Goal: Information Seeking & Learning: Check status

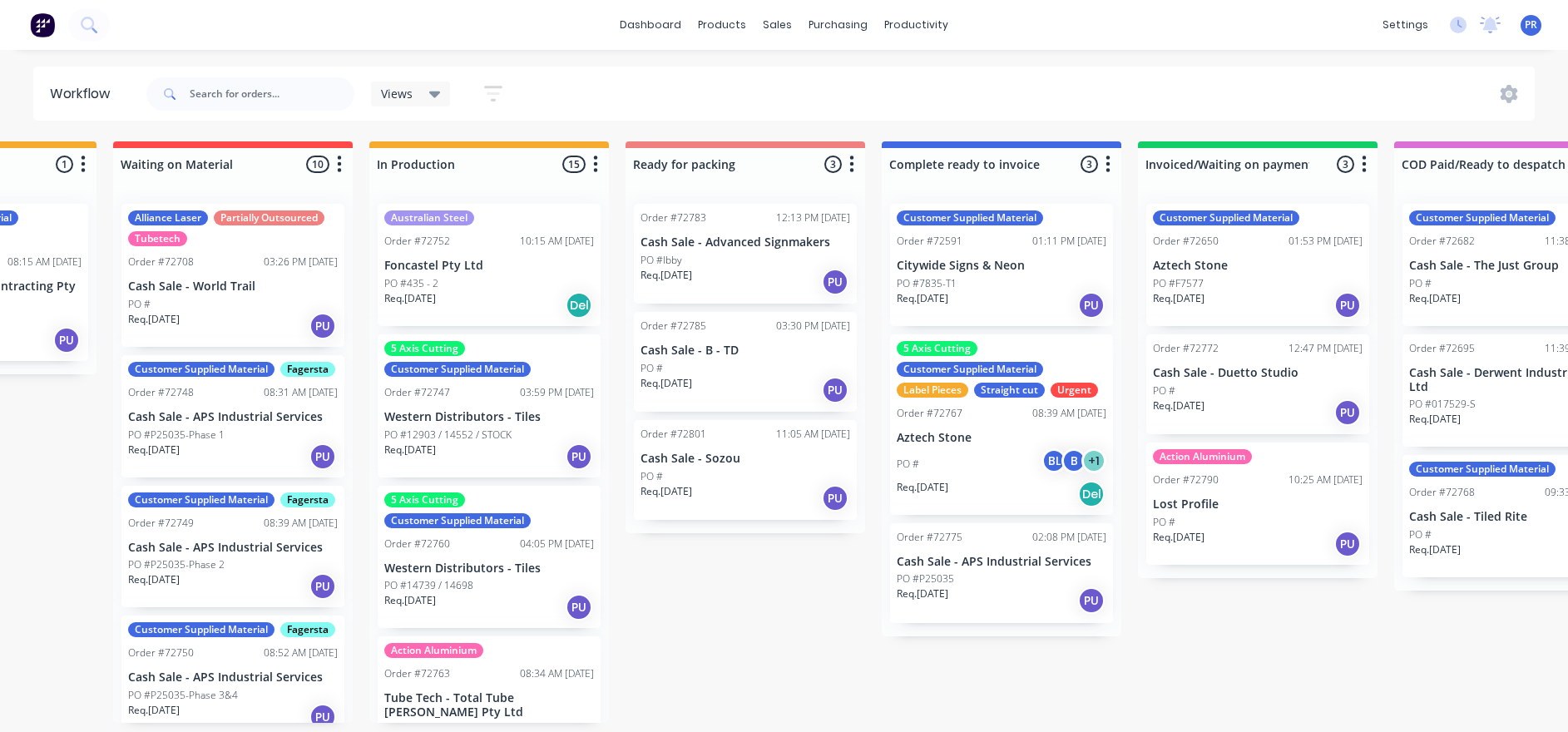
drag, startPoint x: 701, startPoint y: 609, endPoint x: 795, endPoint y: 624, distance: 95.2
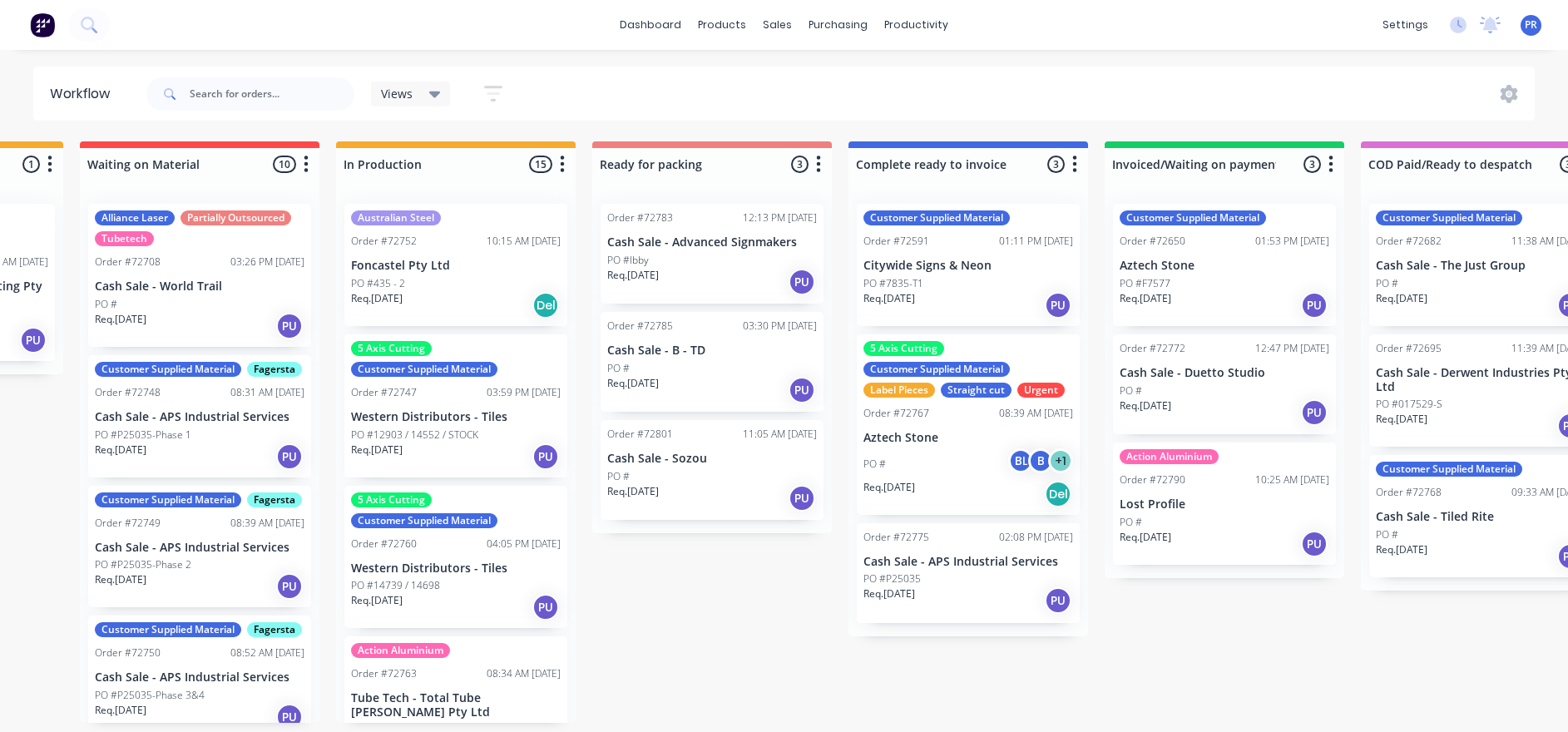
click at [789, 620] on div "Submitted 0 Status colour #273444 hex #273444 Save Cancel Summaries Total order…" at bounding box center [770, 432] width 3014 height 582
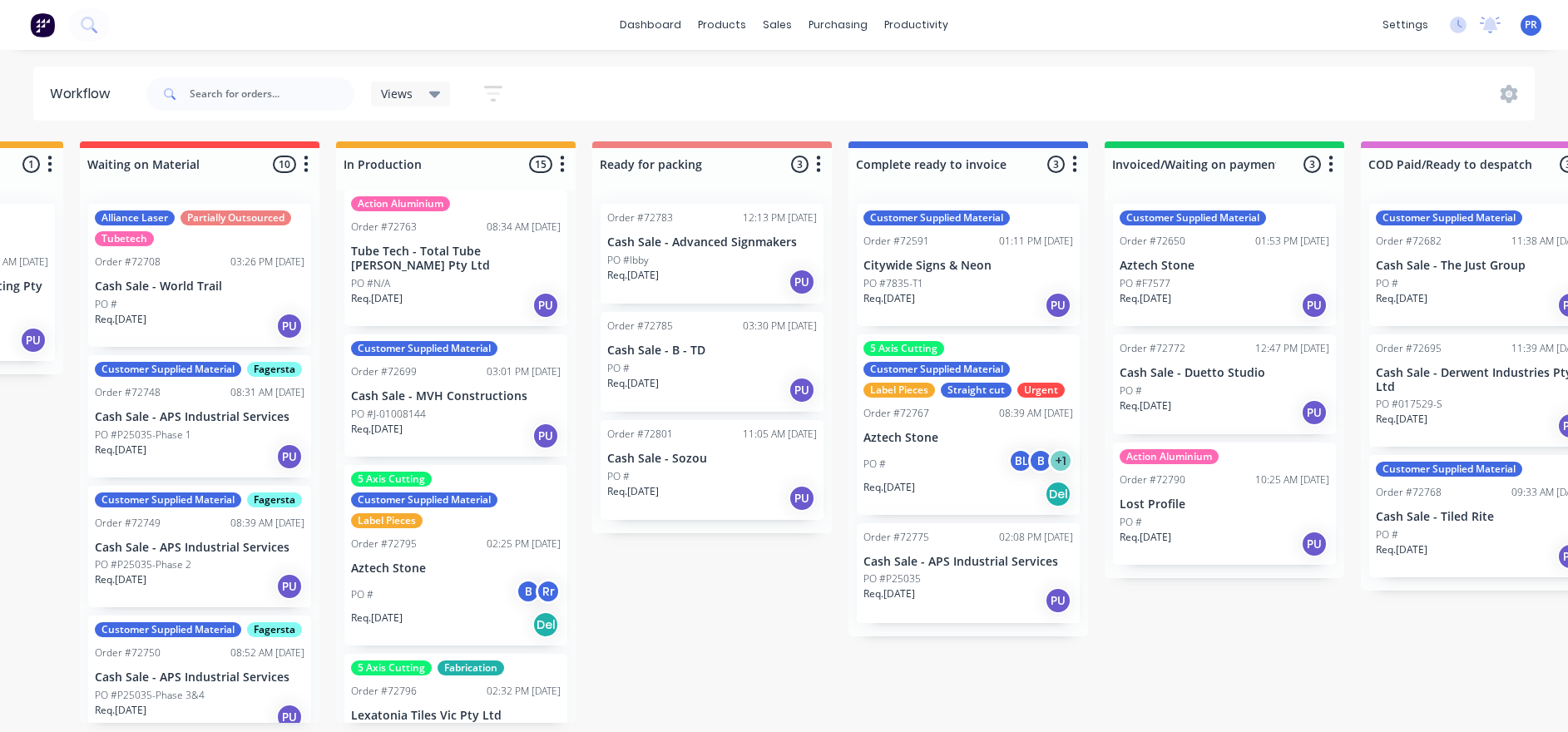
scroll to position [499, 0]
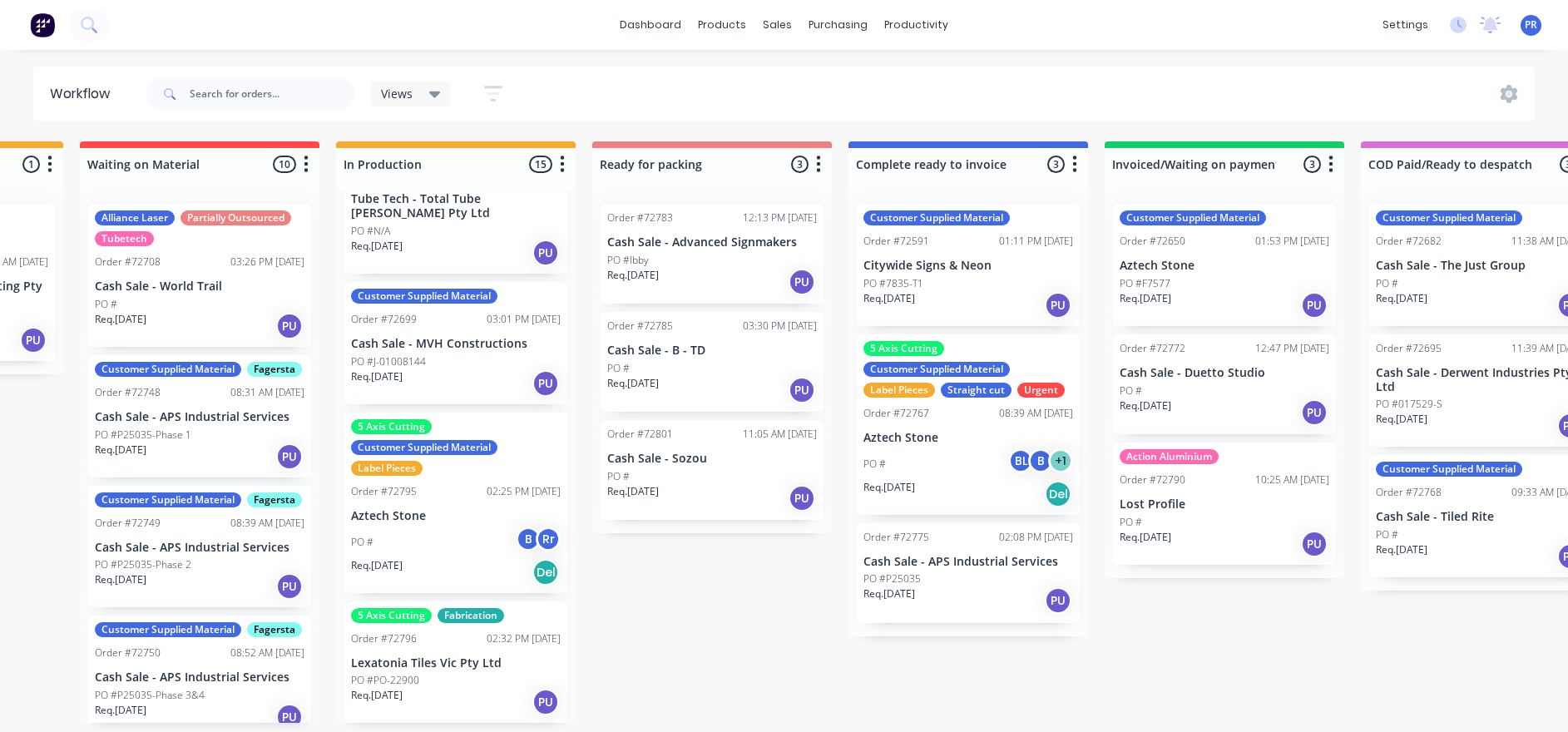
click at [457, 509] on p "Aztech Stone" at bounding box center [455, 516] width 209 height 14
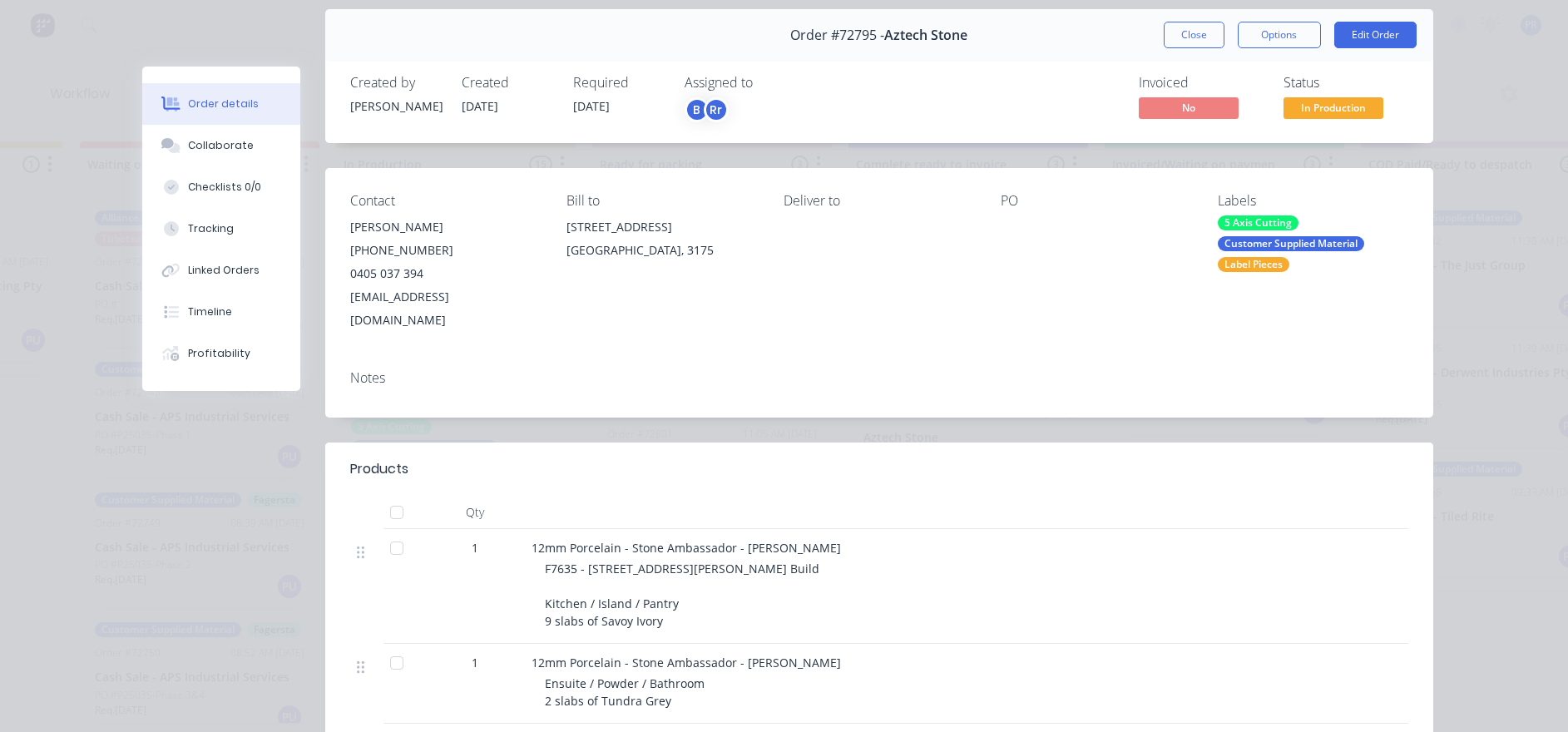
scroll to position [0, 0]
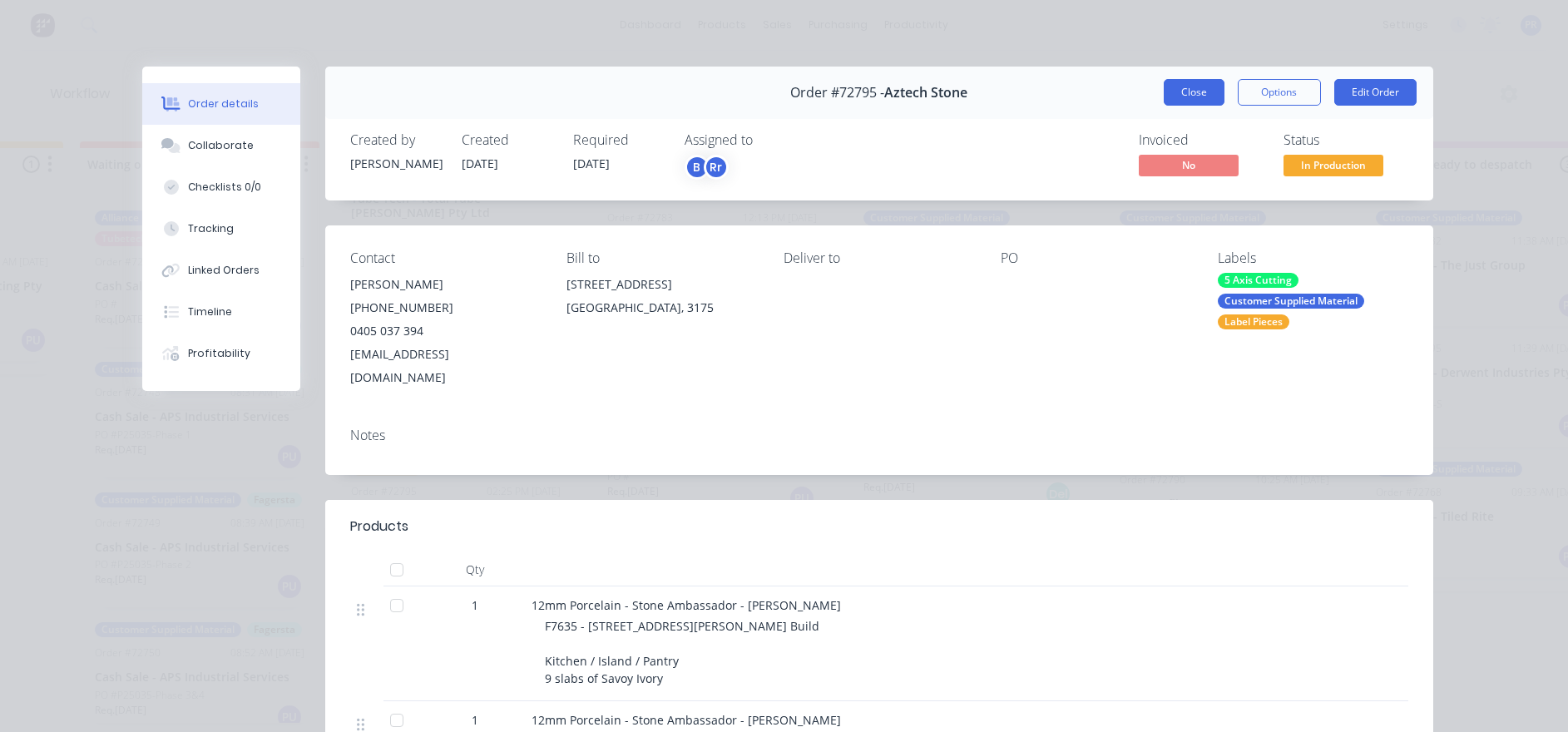
click at [1172, 100] on button "Close" at bounding box center [1194, 91] width 61 height 27
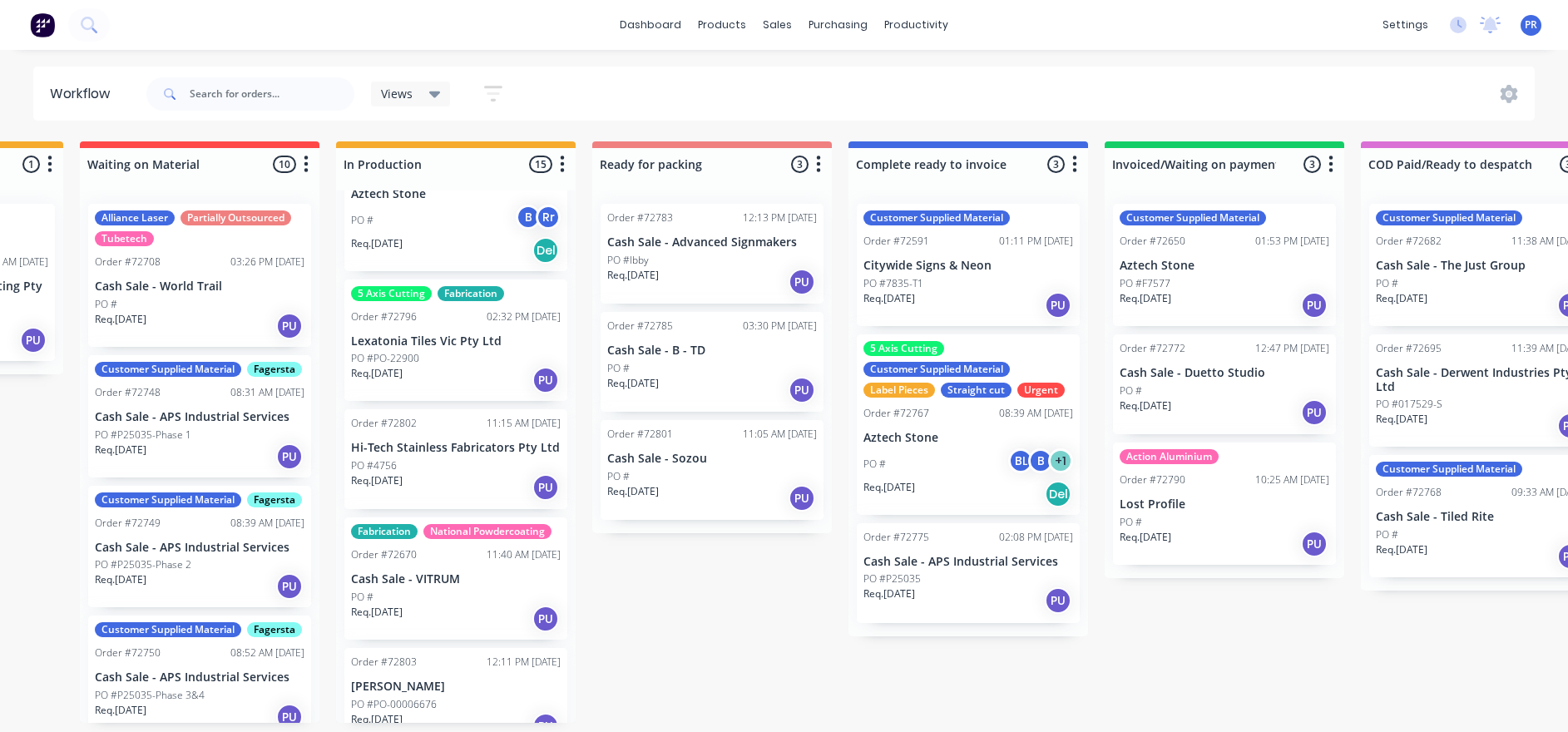
scroll to position [873, 0]
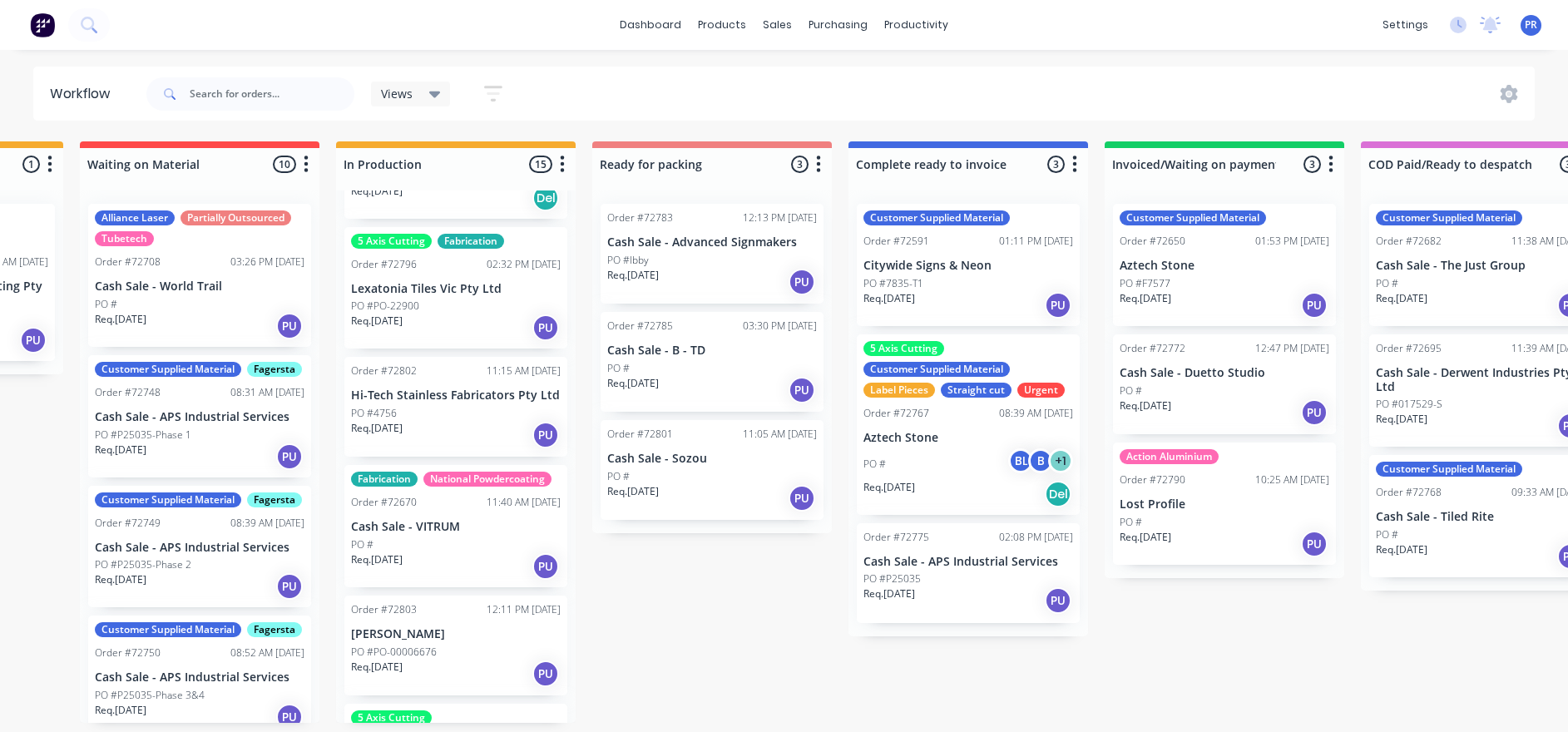
click at [458, 299] on div "PO #PO-22900" at bounding box center [455, 306] width 209 height 15
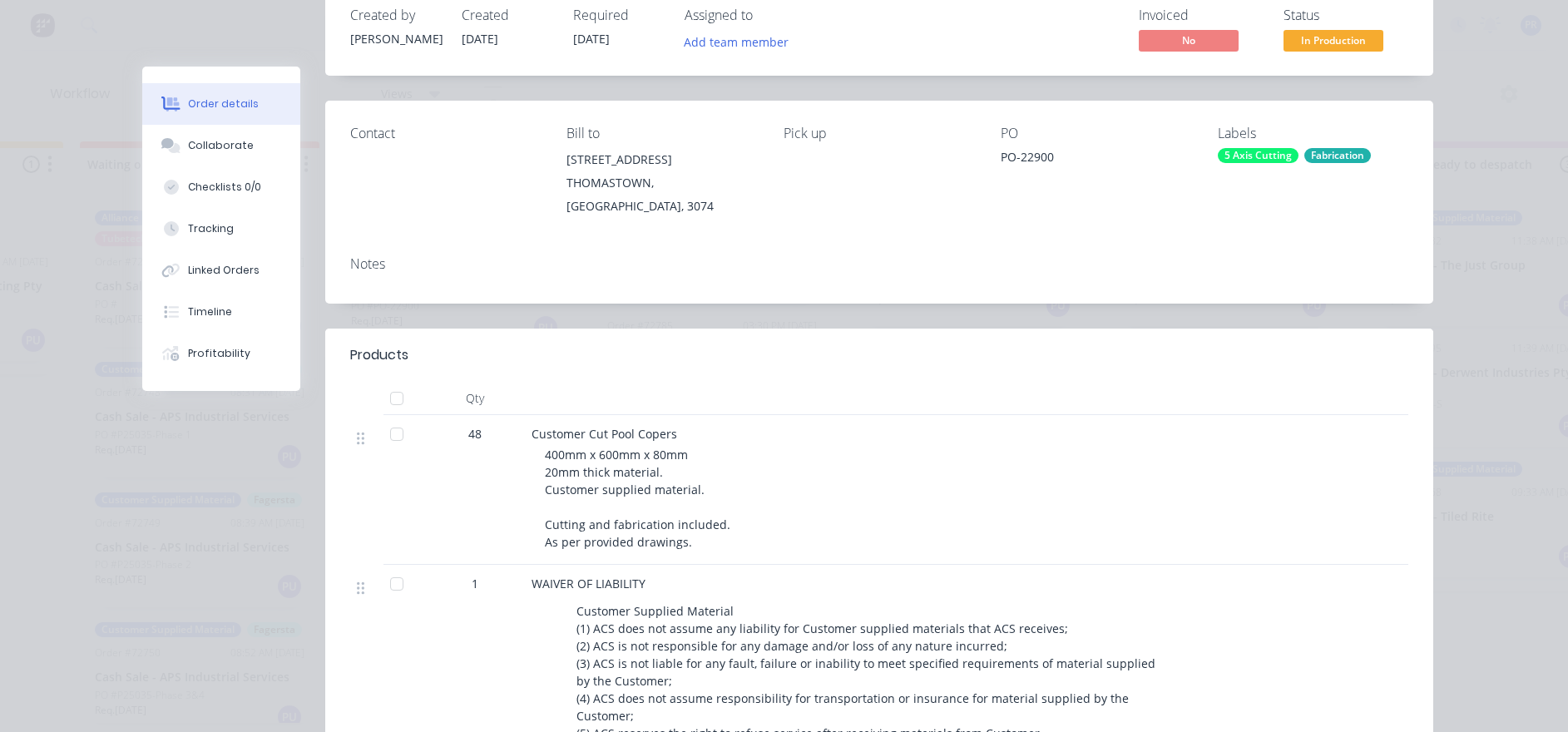
scroll to position [0, 0]
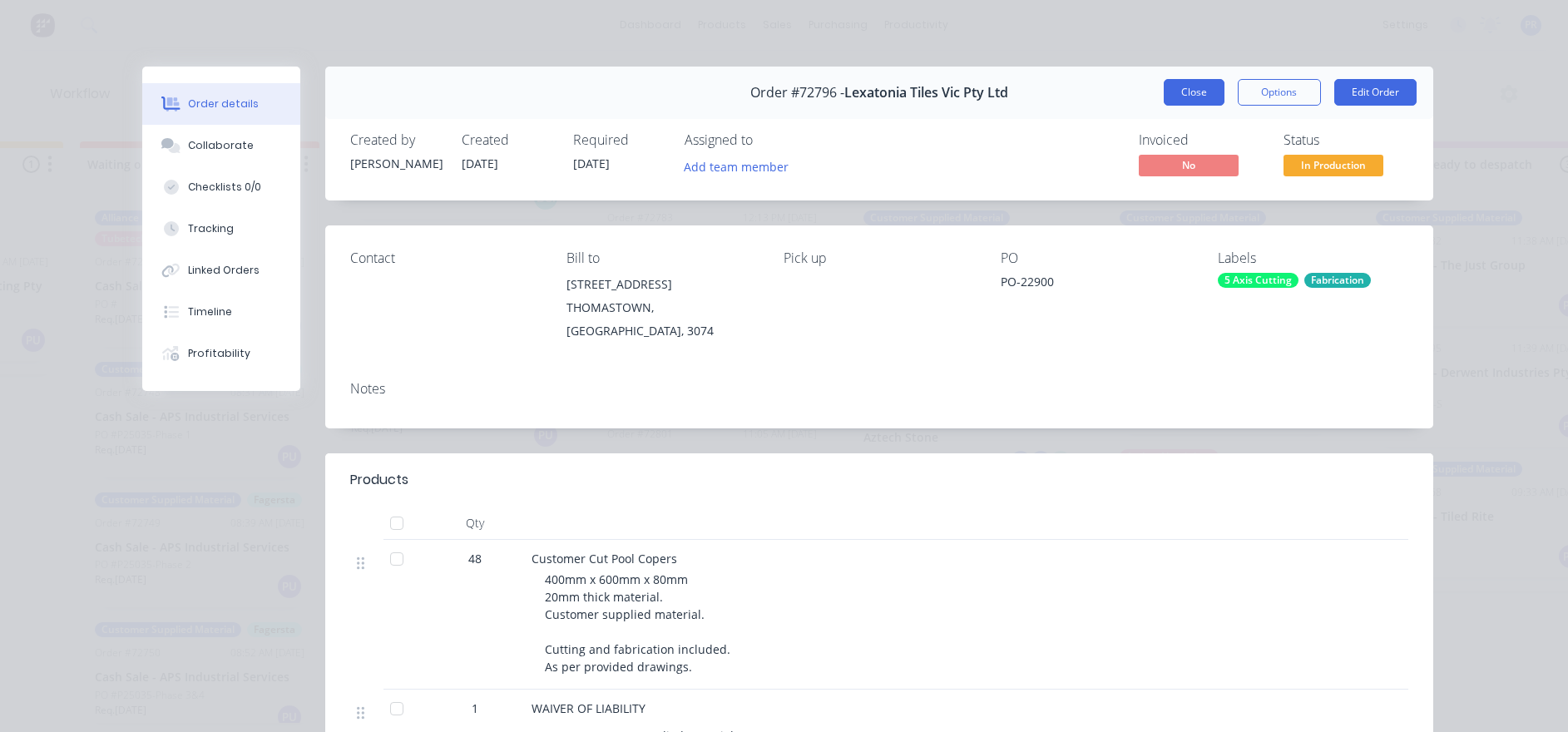
click at [1170, 100] on button "Close" at bounding box center [1194, 91] width 61 height 27
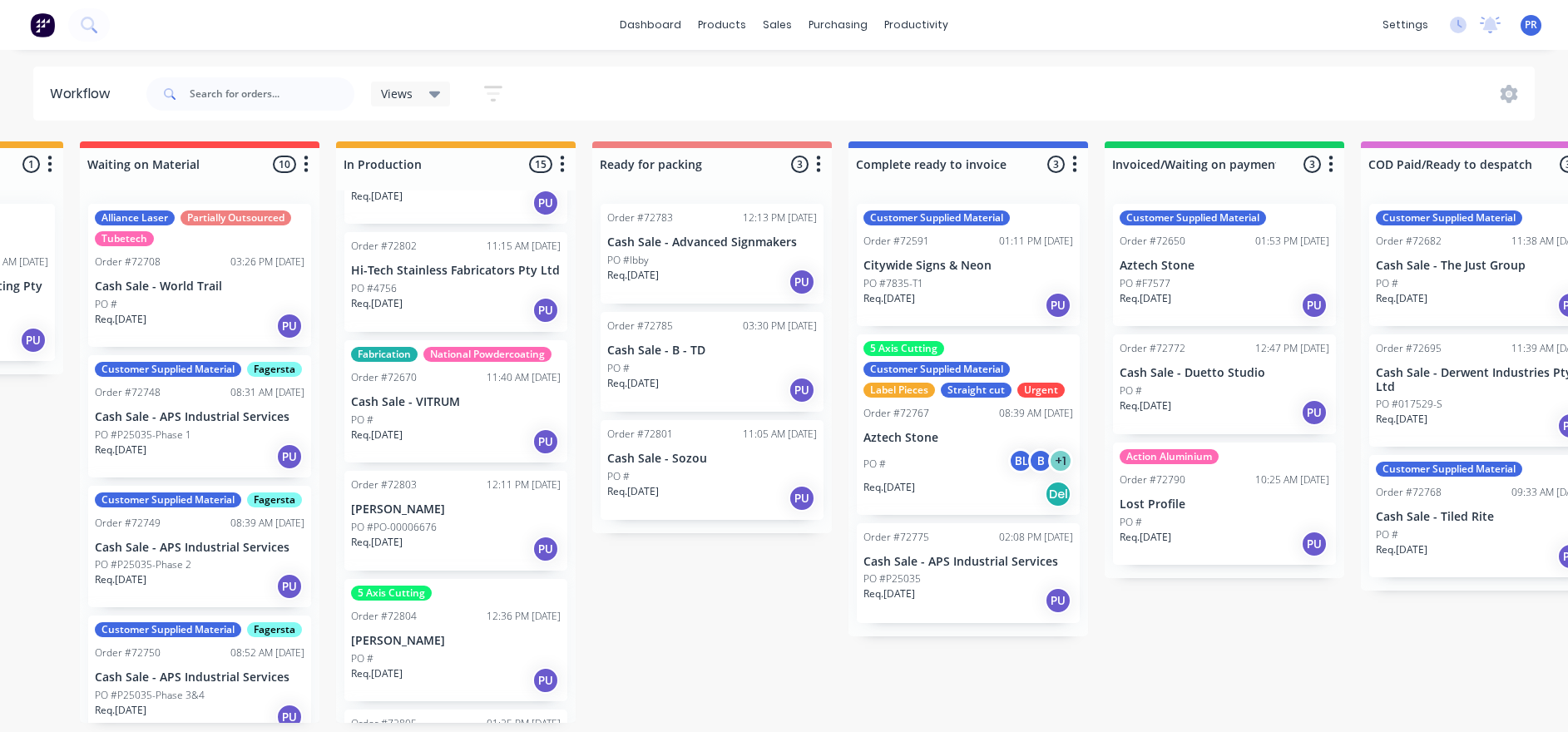
scroll to position [1123, 0]
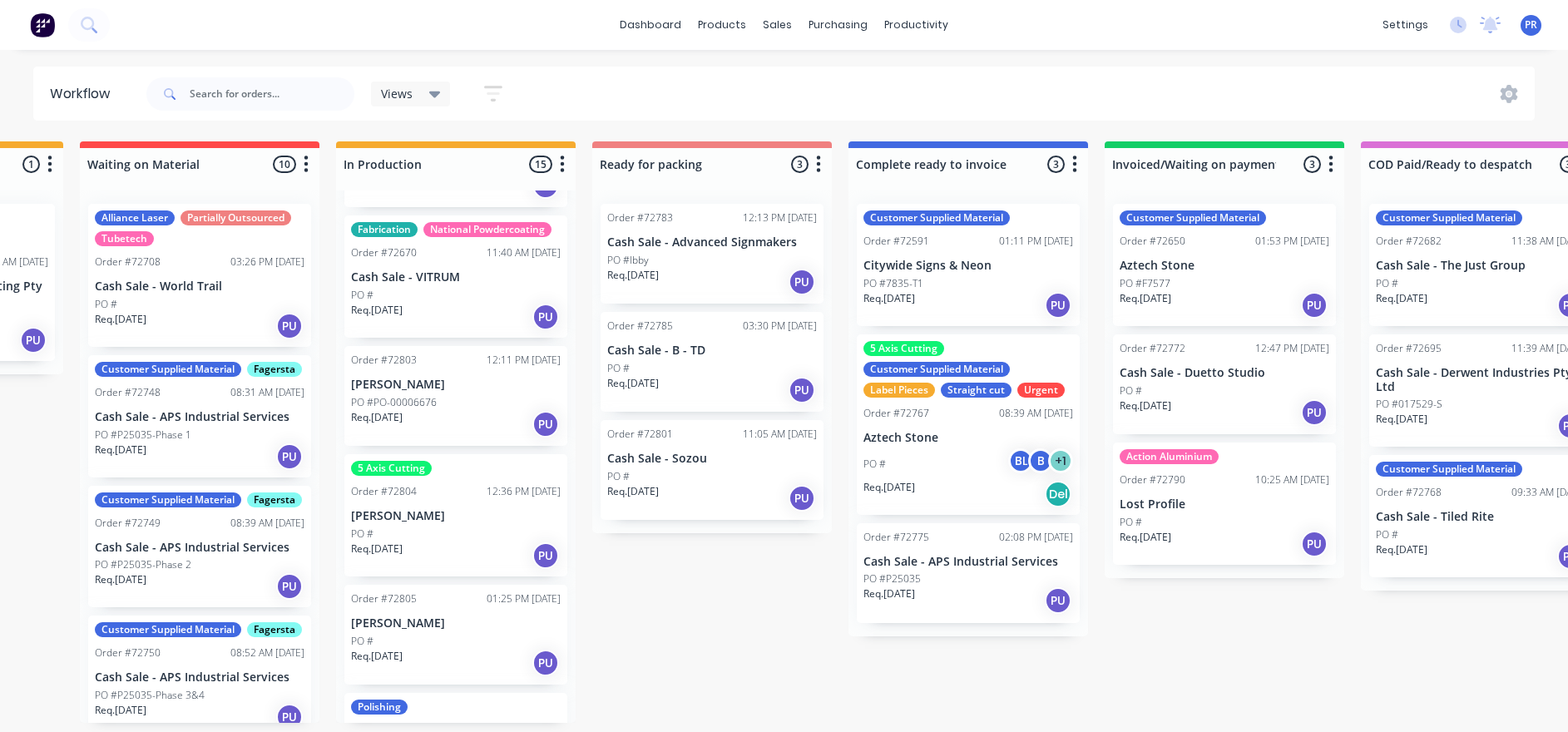
click at [428, 410] on div "Req. [DATE] PU" at bounding box center [455, 423] width 209 height 28
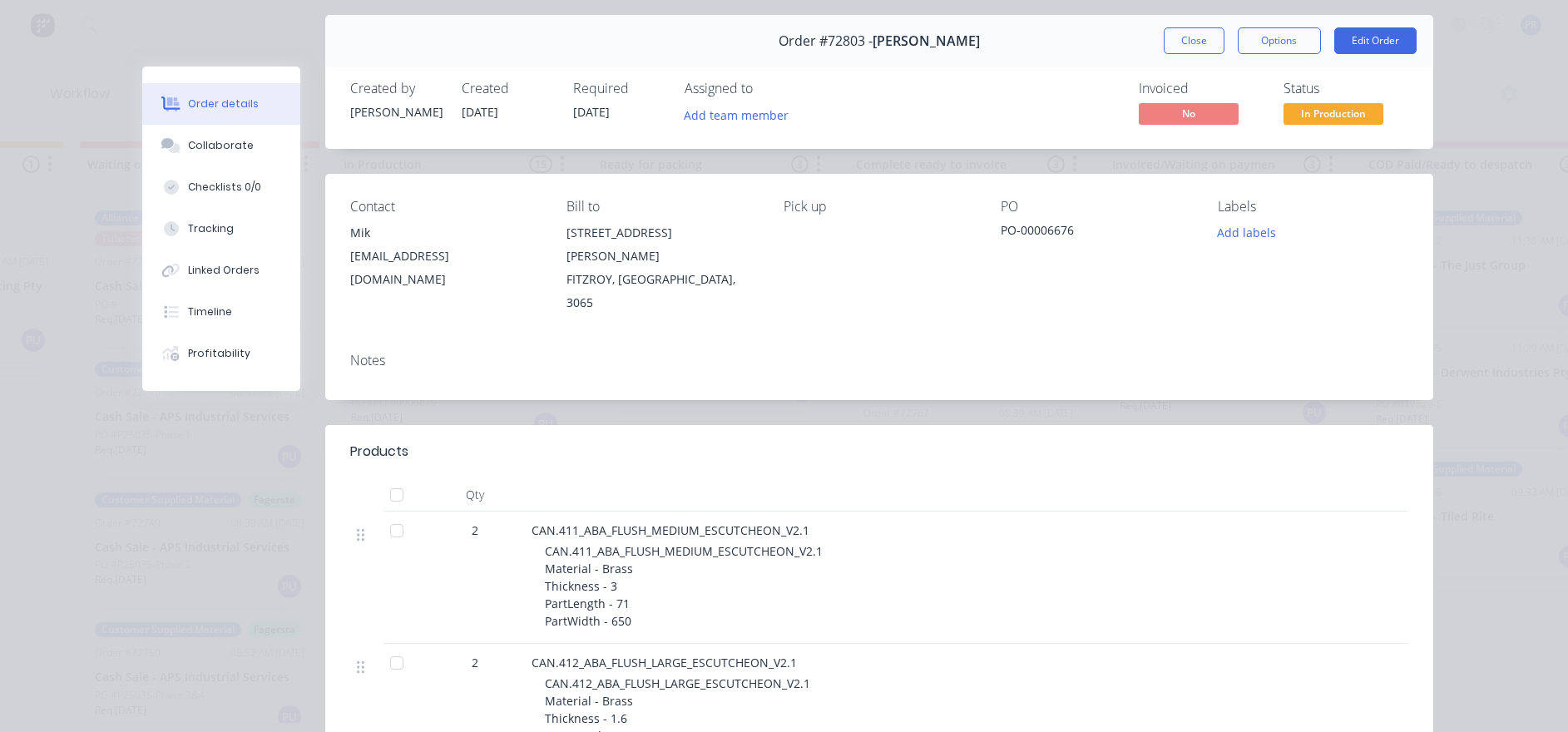
scroll to position [0, 0]
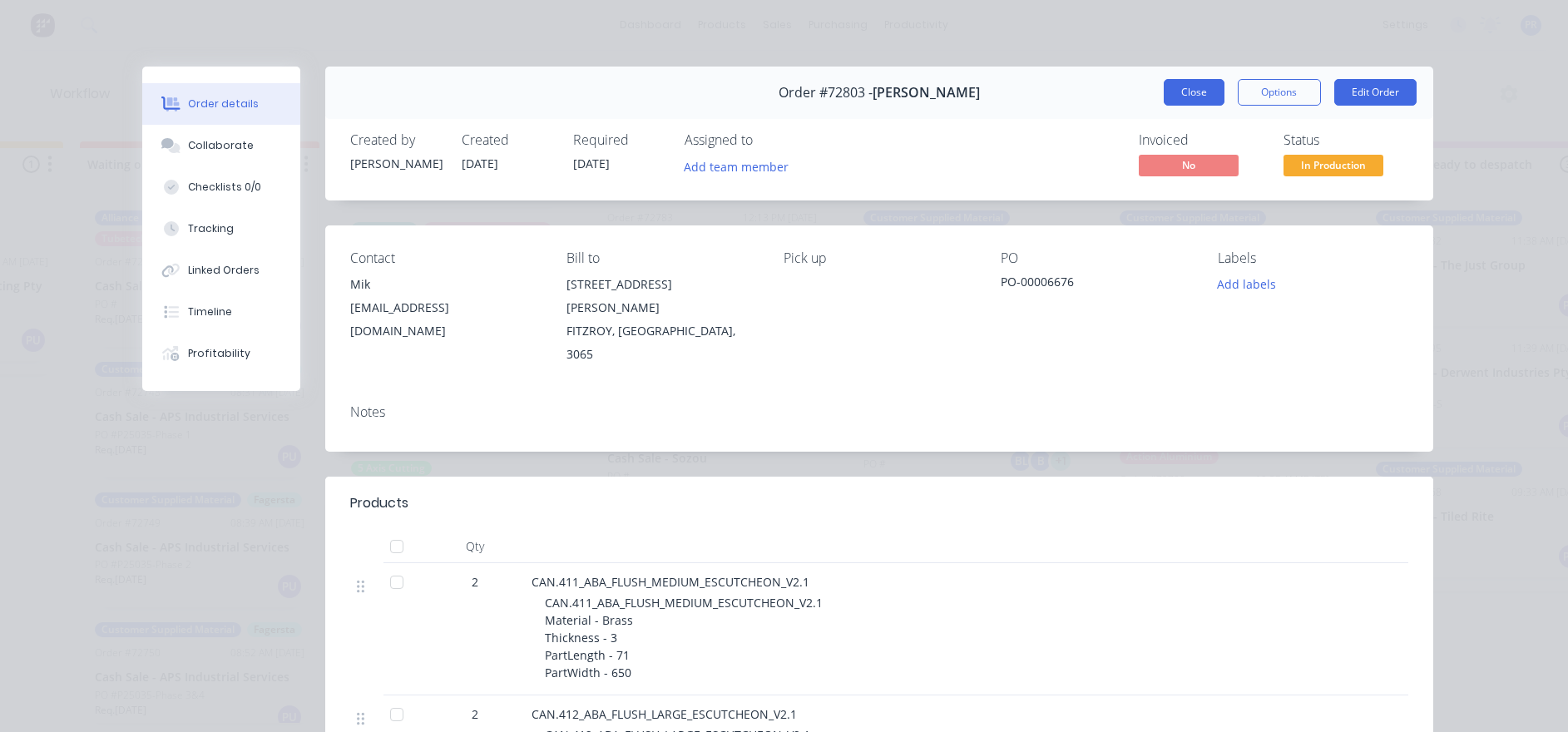
click at [1181, 84] on button "Close" at bounding box center [1194, 91] width 61 height 27
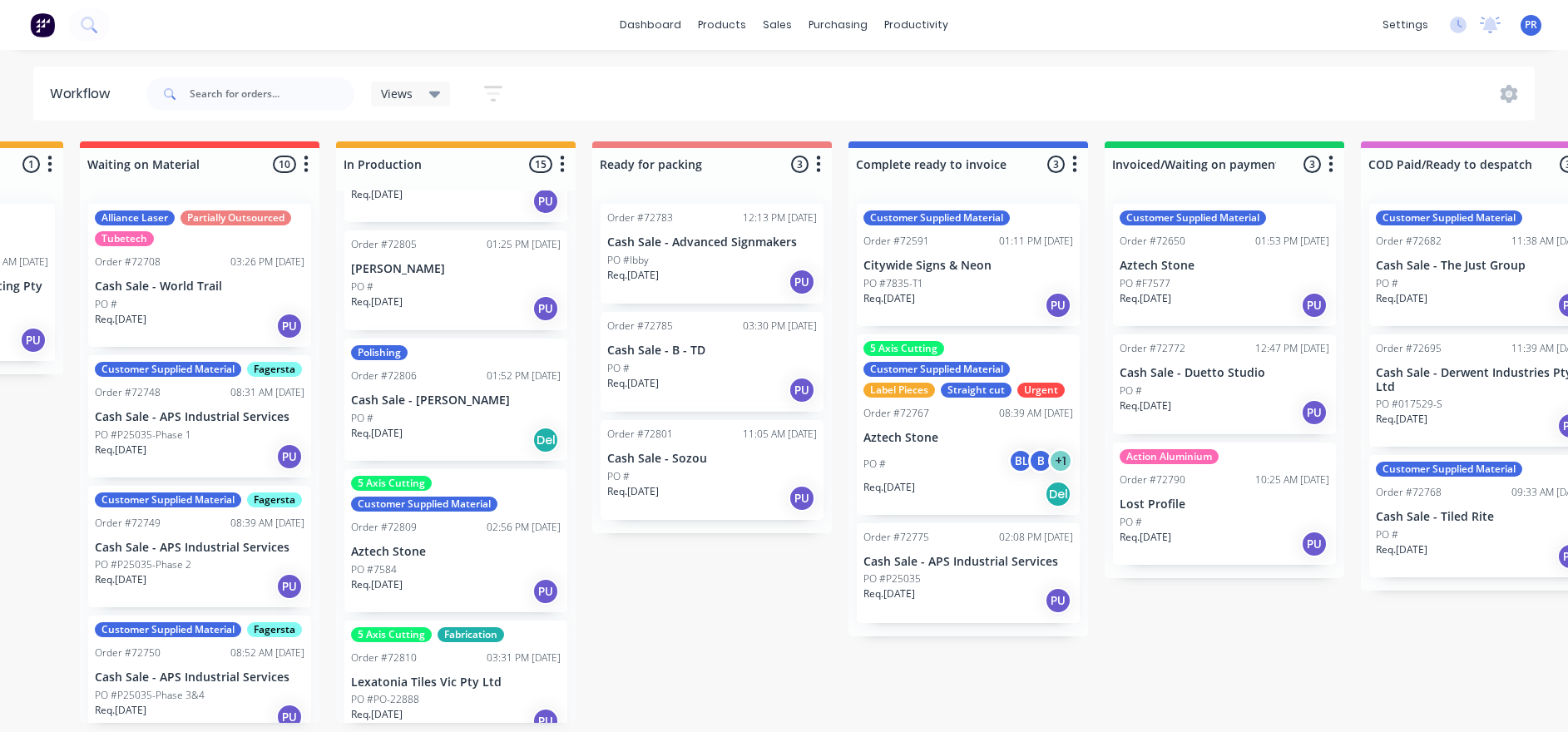
scroll to position [10, 724]
click at [585, 566] on div "Submitted 0 Status colour #273444 hex #273444 Save Cancel Summaries Total order…" at bounding box center [770, 432] width 3014 height 582
click at [451, 536] on div "5 Axis Cutting Customer Supplied Material Order #72809 02:56 PM [DATE] Aztech S…" at bounding box center [455, 540] width 223 height 143
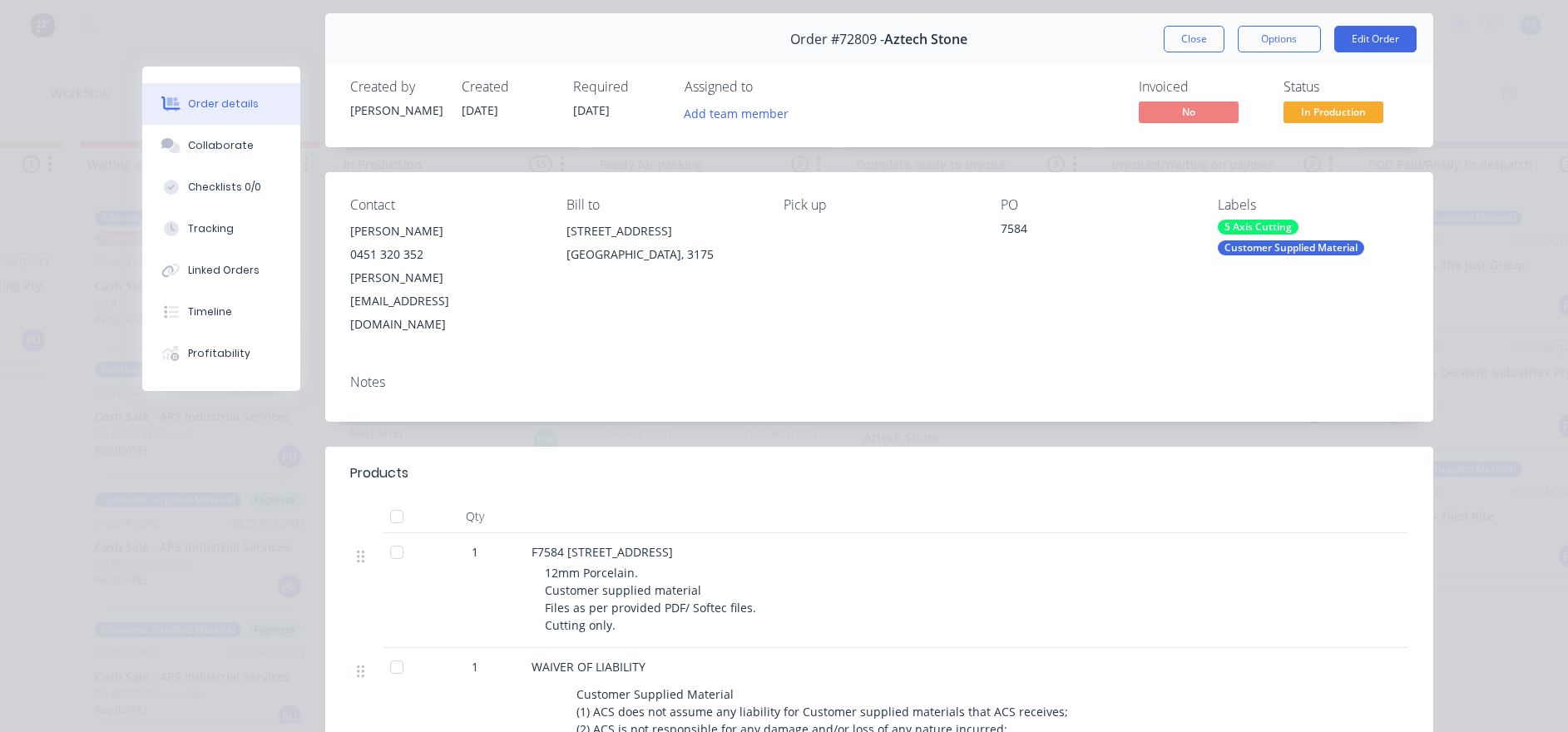
scroll to position [0, 0]
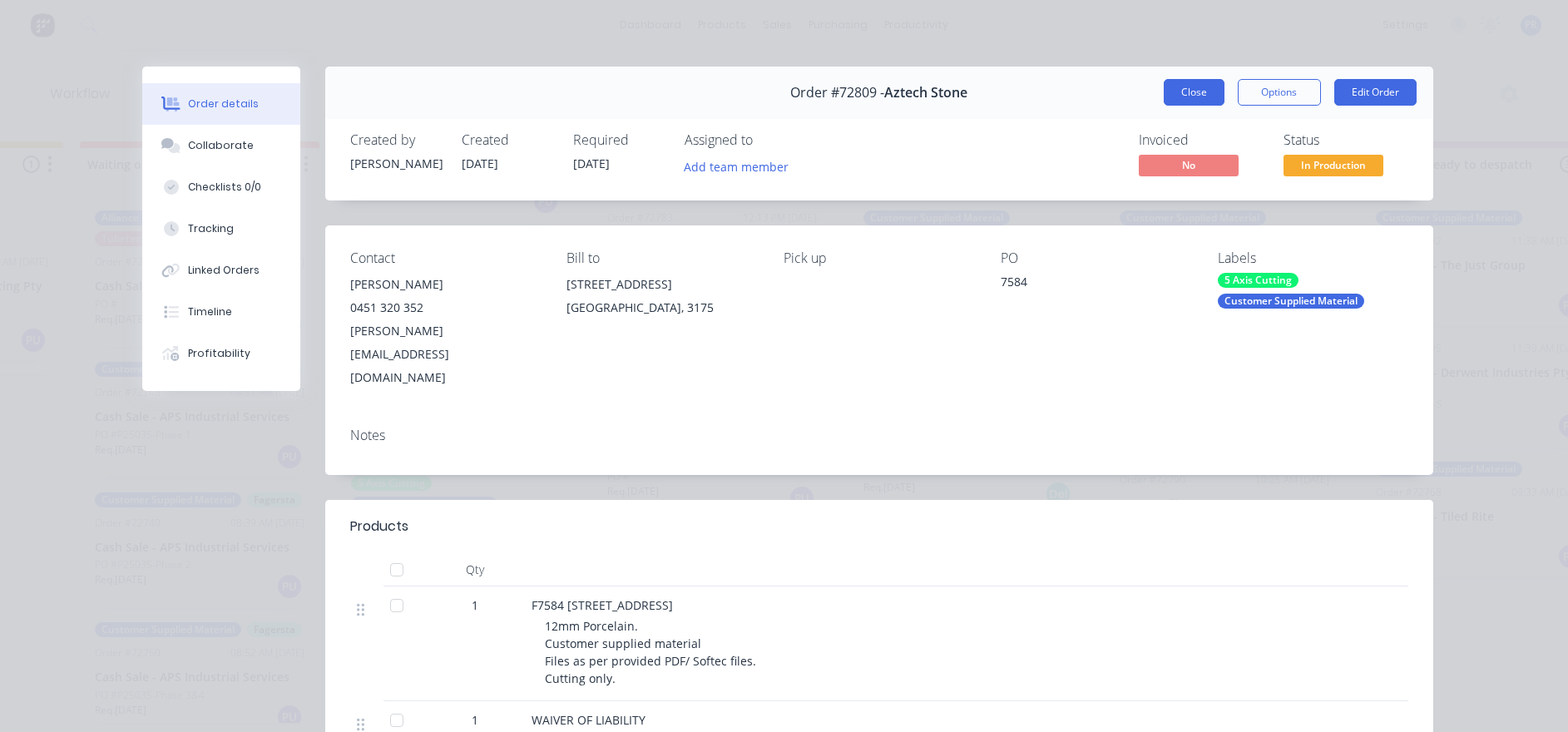
click at [1187, 101] on button "Close" at bounding box center [1194, 91] width 61 height 27
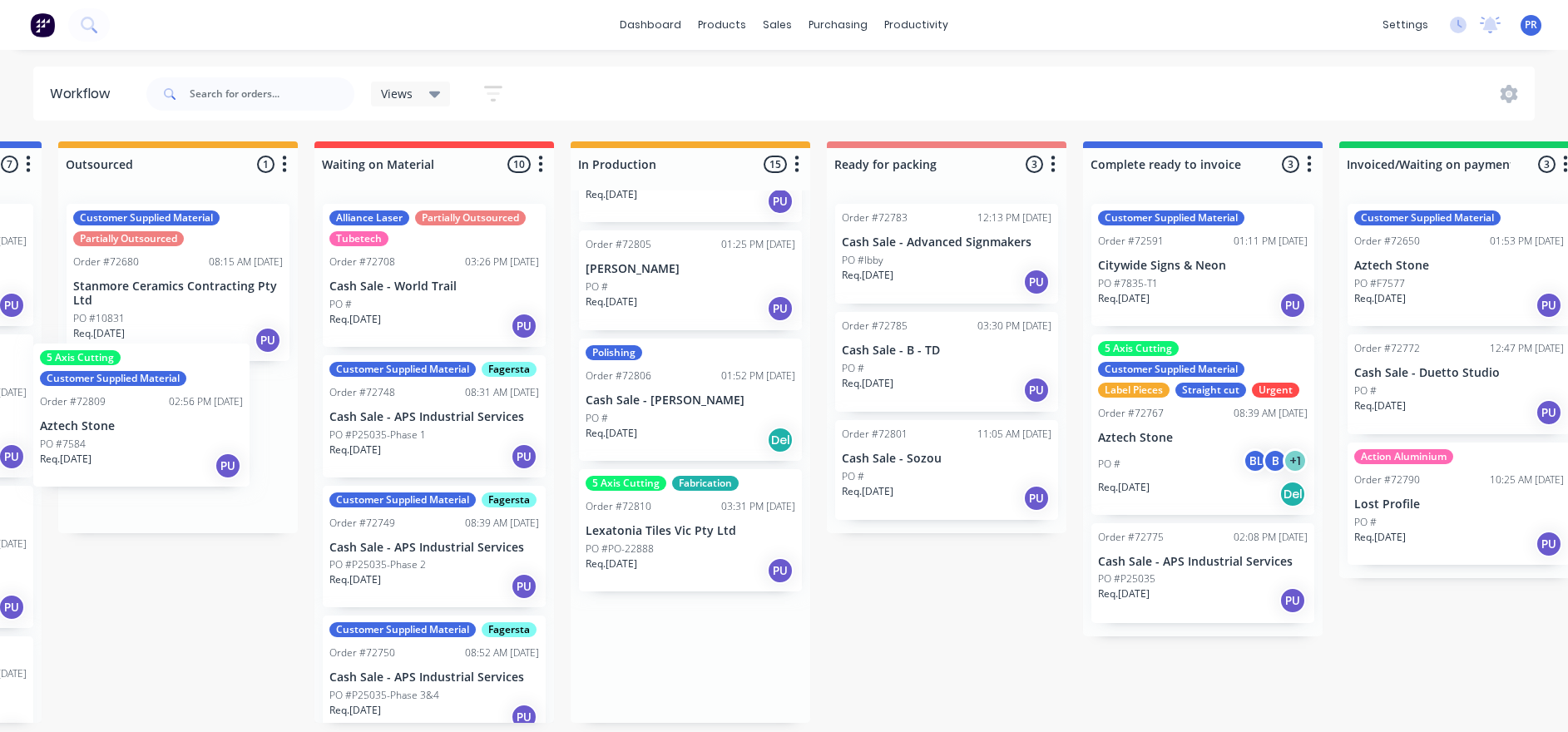
scroll to position [10, 430]
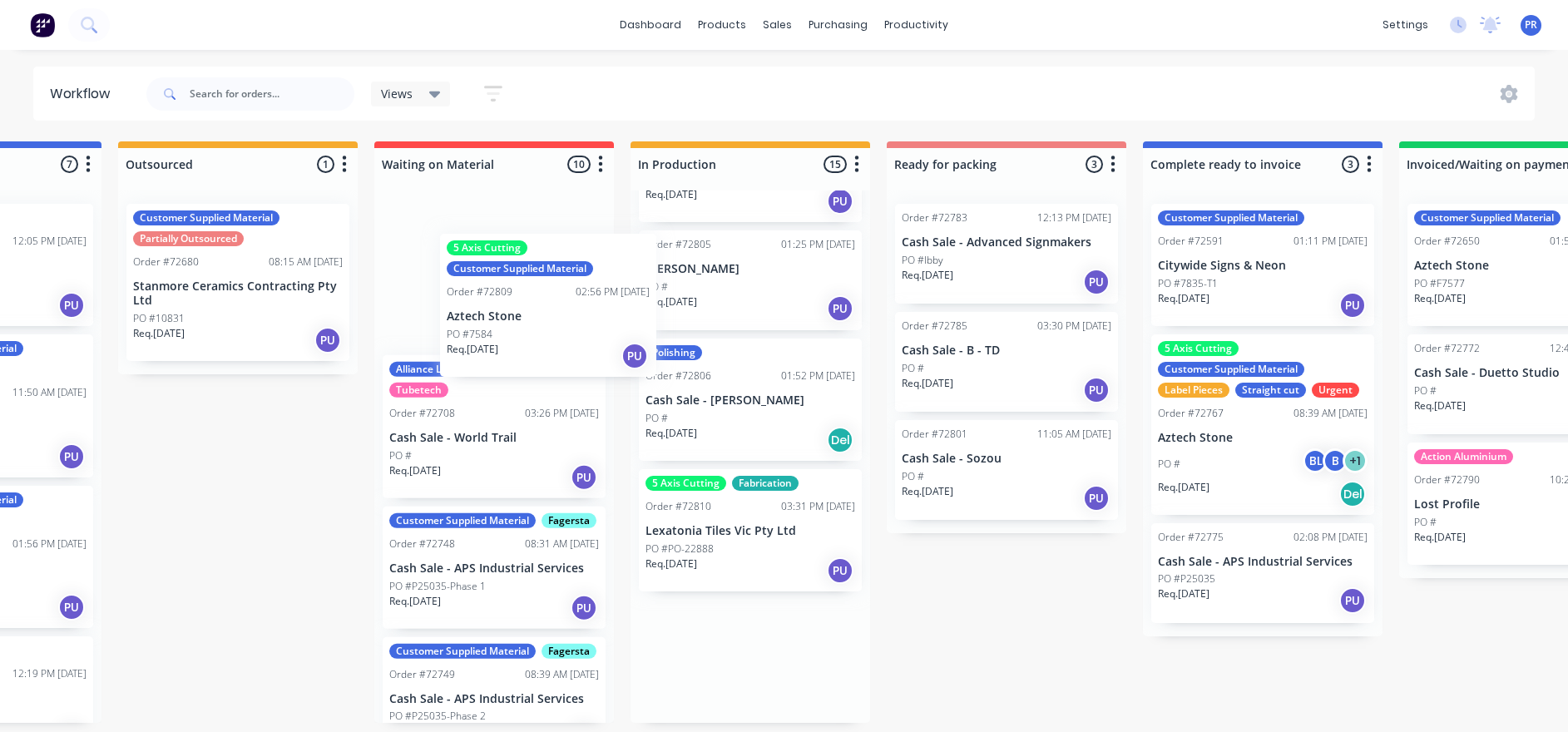
drag, startPoint x: 425, startPoint y: 495, endPoint x: 504, endPoint y: 273, distance: 235.6
click at [505, 274] on div "Submitted 0 Status colour #273444 hex #273444 Save Cancel Summaries Total order…" at bounding box center [1065, 432] width 3014 height 582
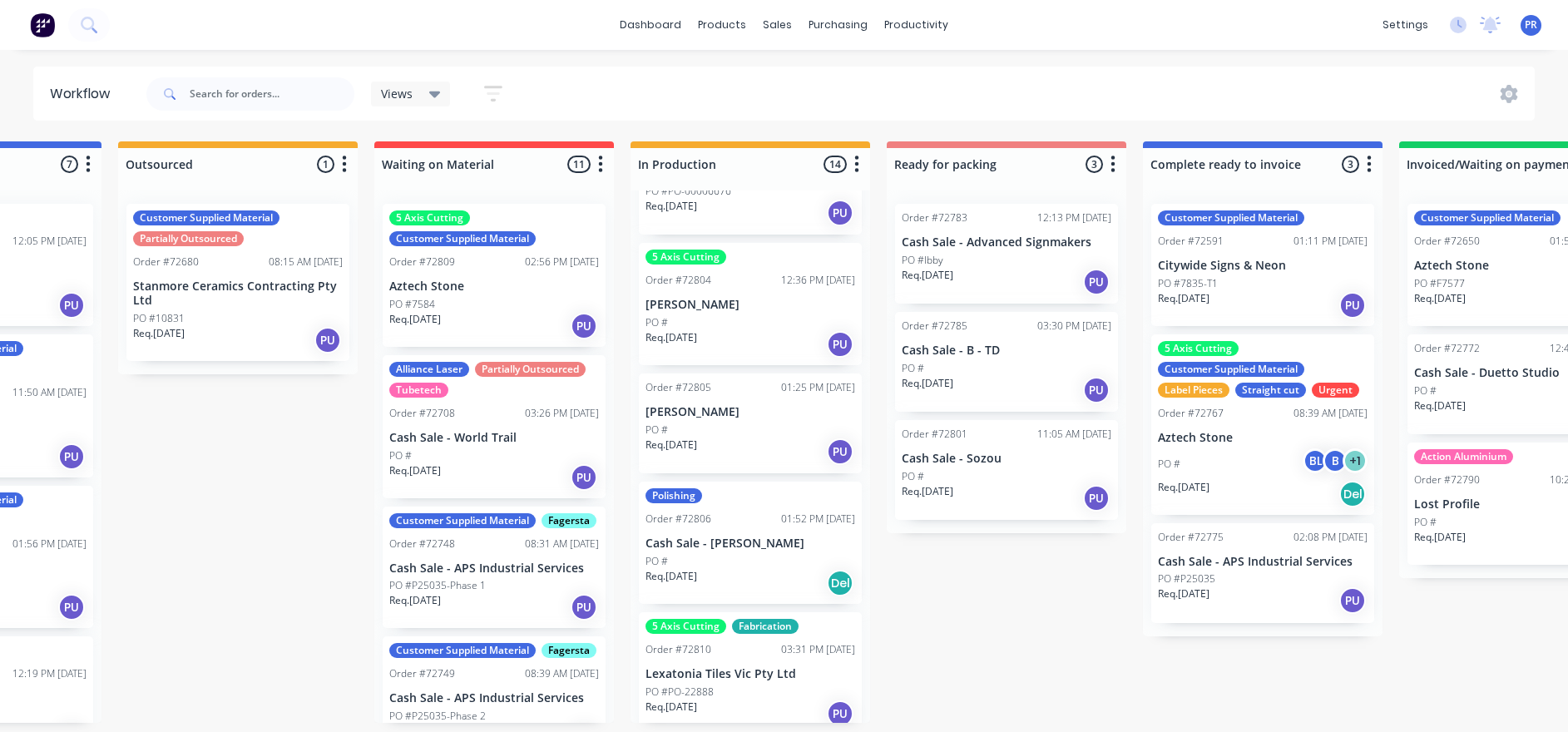
scroll to position [1325, 0]
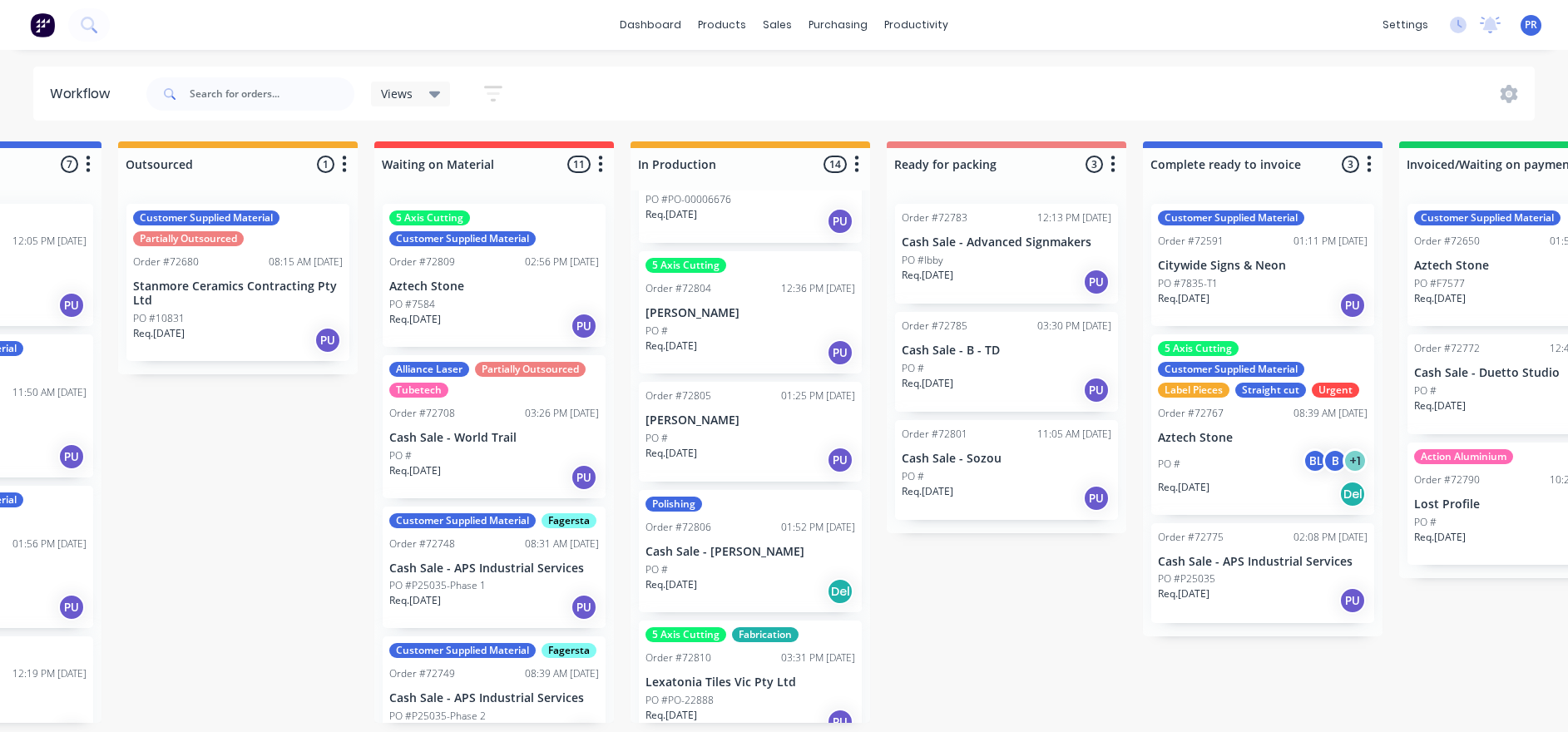
click at [949, 626] on div "Submitted 0 Status colour #273444 hex #273444 Save Cancel Summaries Total order…" at bounding box center [1065, 432] width 3014 height 582
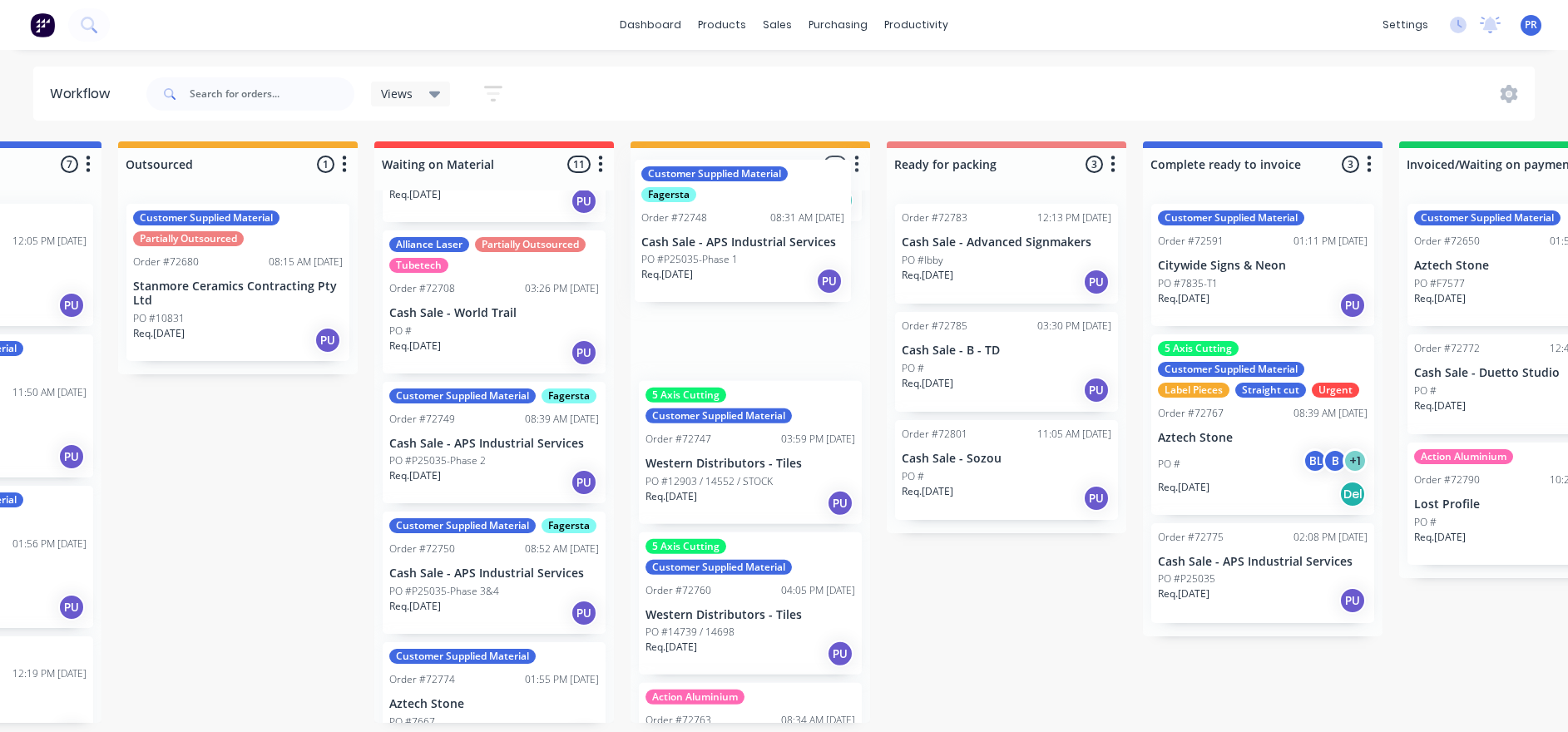
scroll to position [0, 0]
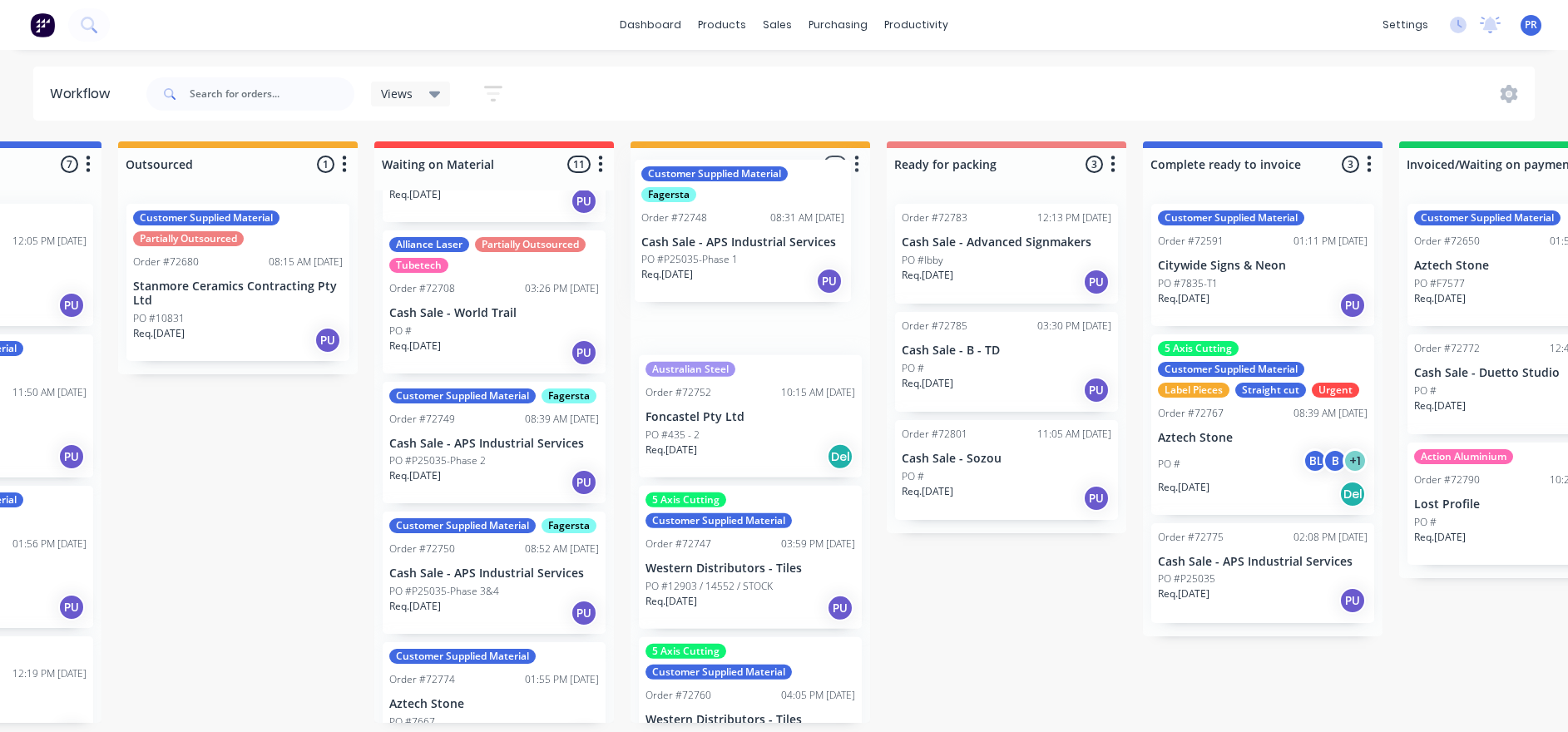
drag, startPoint x: 530, startPoint y: 453, endPoint x: 788, endPoint y: 241, distance: 333.9
click at [788, 241] on div "Submitted 0 Status colour #273444 hex #273444 Save Cancel Summaries Total order…" at bounding box center [1065, 432] width 3014 height 582
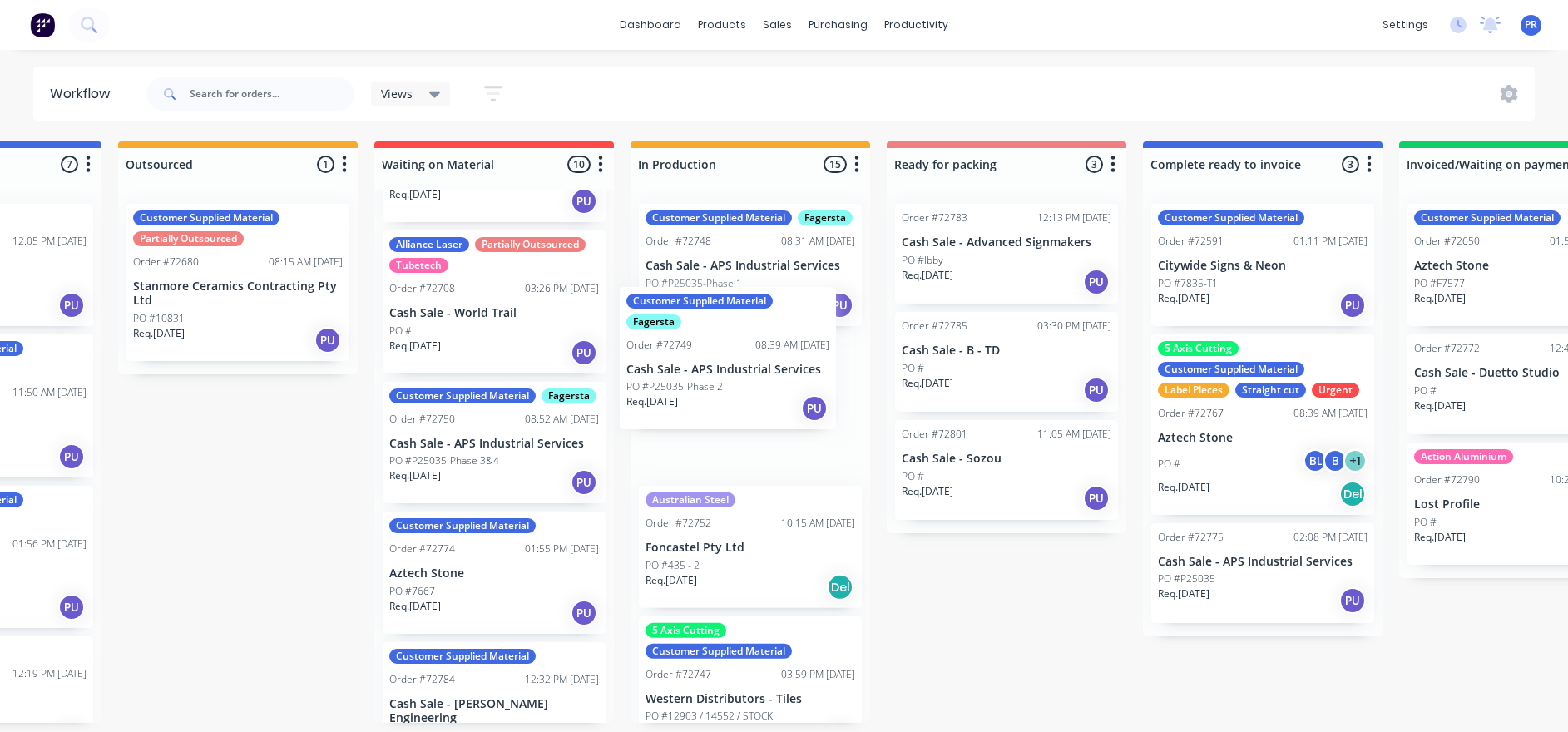
drag, startPoint x: 536, startPoint y: 457, endPoint x: 784, endPoint y: 361, distance: 265.9
click at [784, 361] on div "Submitted 0 Status colour #273444 hex #273444 Save Cancel Summaries Total order…" at bounding box center [1065, 432] width 3014 height 582
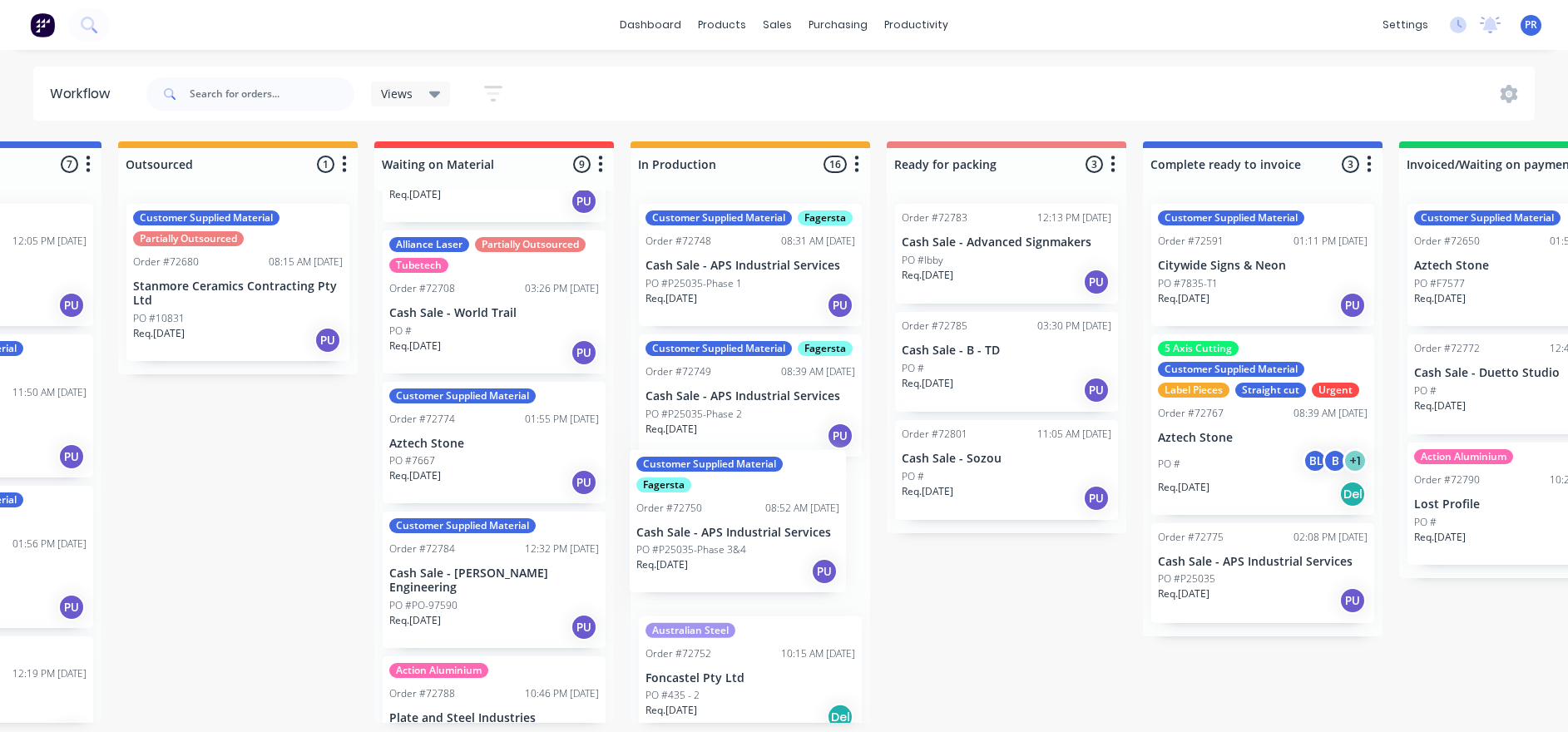
drag, startPoint x: 495, startPoint y: 442, endPoint x: 743, endPoint y: 515, distance: 258.5
click at [743, 515] on div "Submitted 0 Status colour #273444 hex #273444 Save Cancel Summaries Total order…" at bounding box center [1065, 432] width 3014 height 582
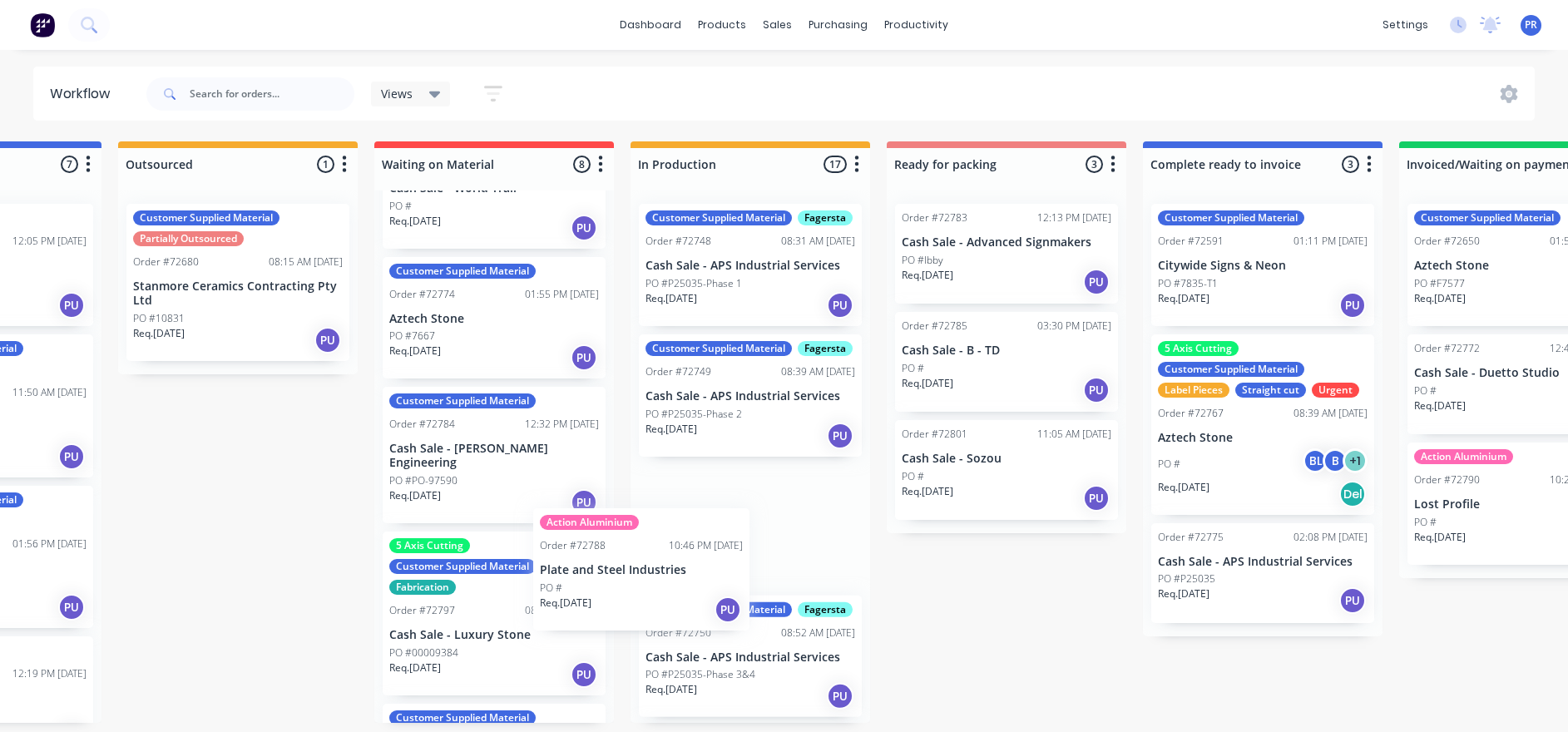
scroll to position [10, 430]
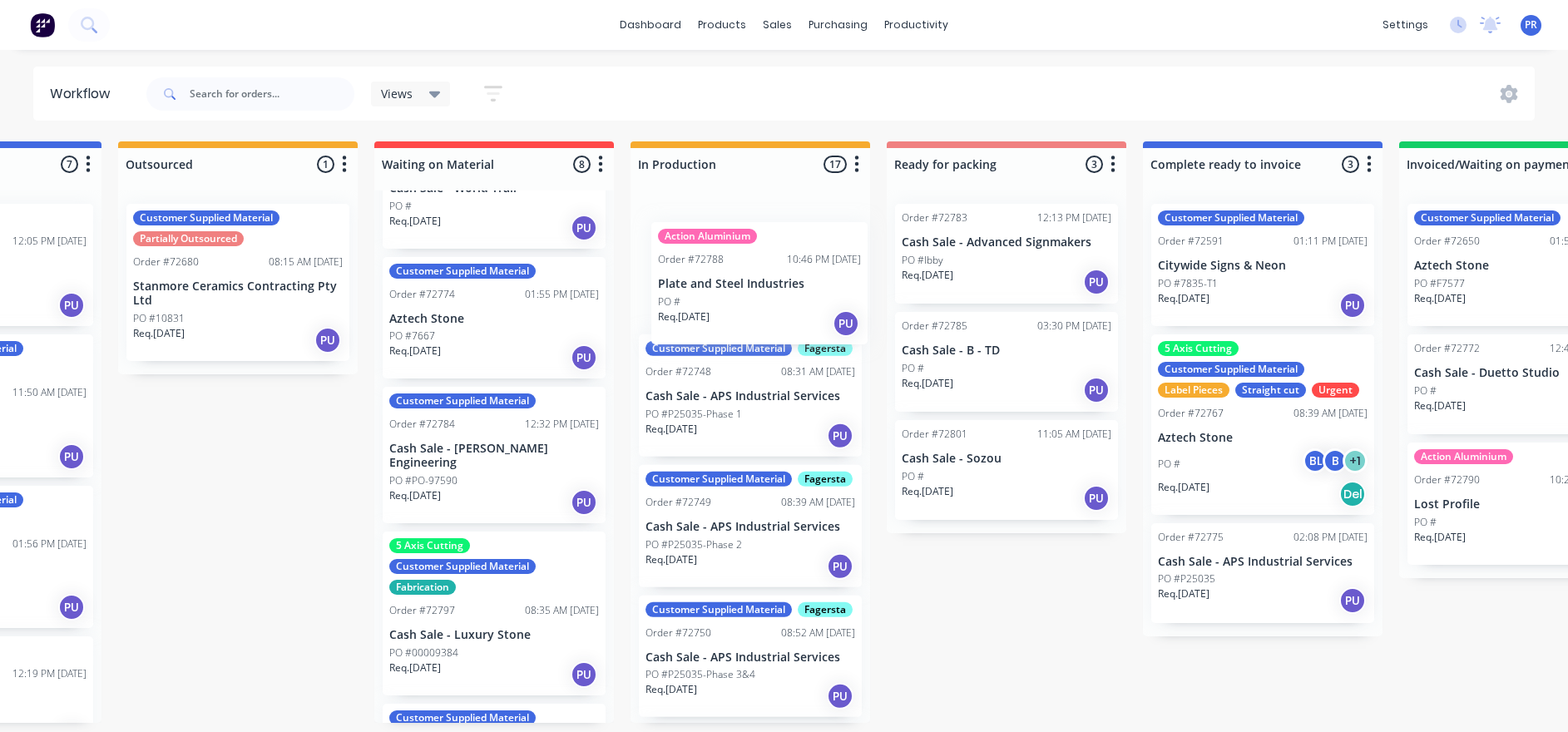
drag, startPoint x: 459, startPoint y: 592, endPoint x: 726, endPoint y: 280, distance: 410.6
click at [727, 282] on div "Submitted 0 Status colour #273444 hex #273444 Save Cancel Summaries Total order…" at bounding box center [1065, 432] width 3014 height 582
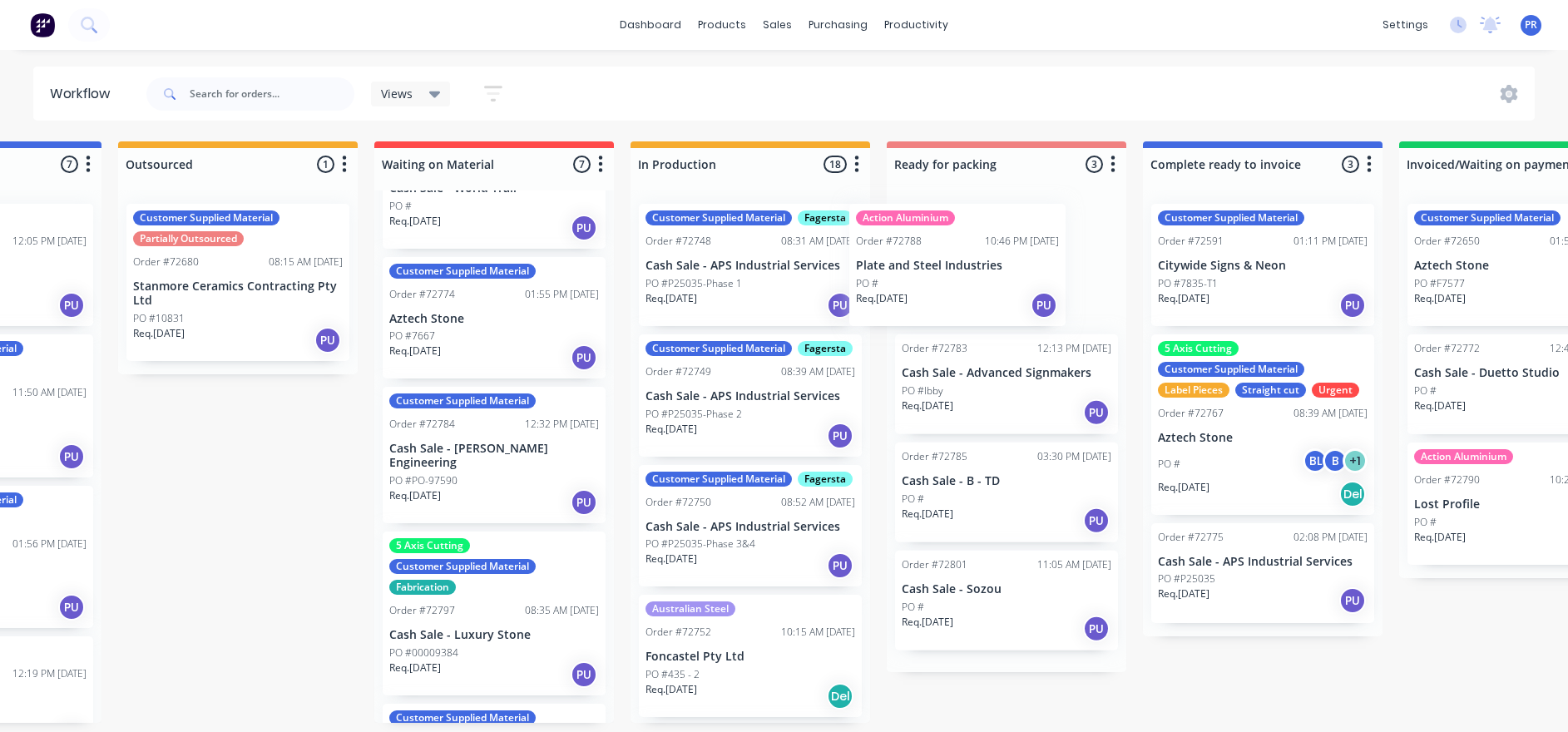
drag, startPoint x: 764, startPoint y: 267, endPoint x: 980, endPoint y: 279, distance: 216.3
click at [980, 279] on div "Submitted 0 Status colour #273444 hex #273444 Save Cancel Summaries Total order…" at bounding box center [1065, 432] width 3014 height 582
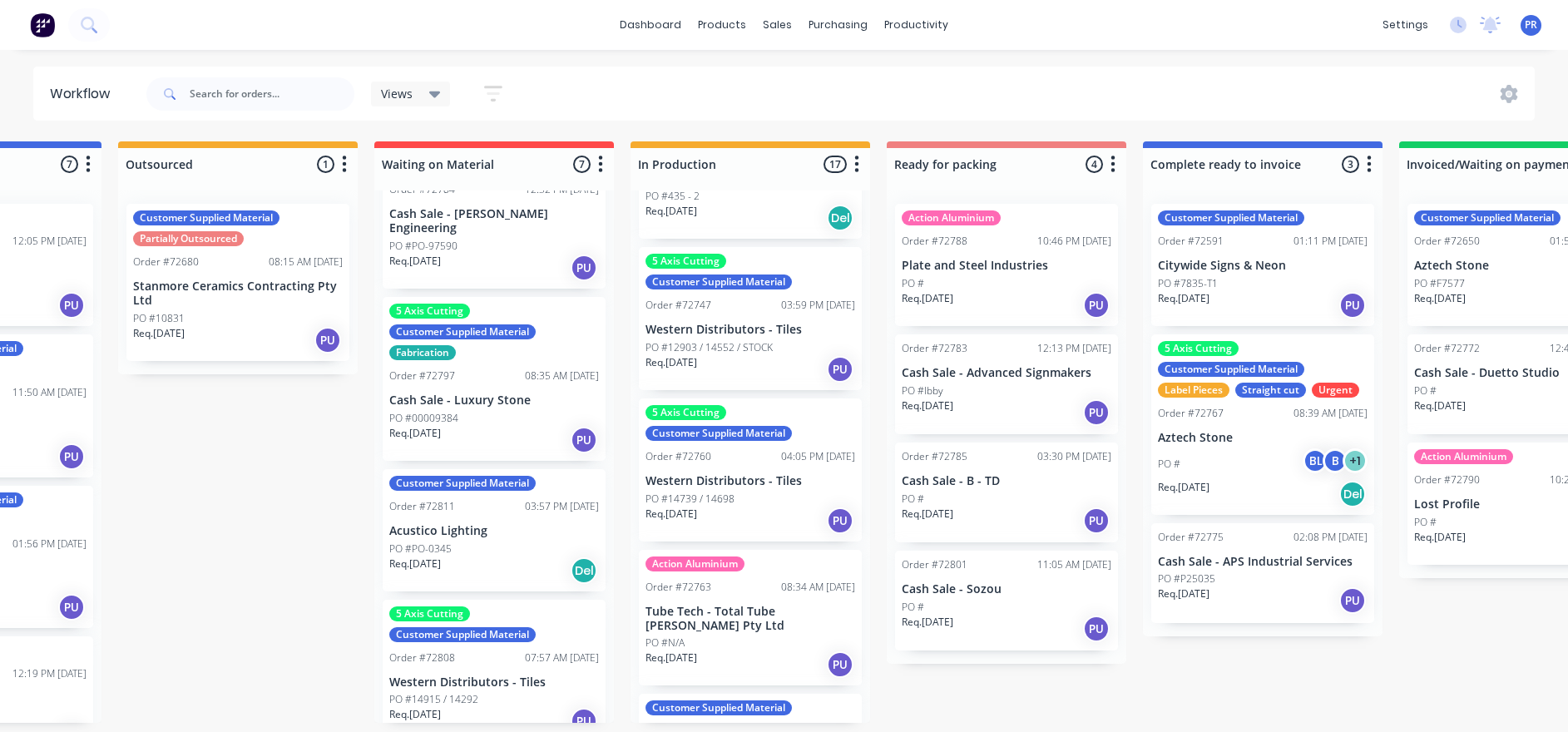
scroll to position [499, 0]
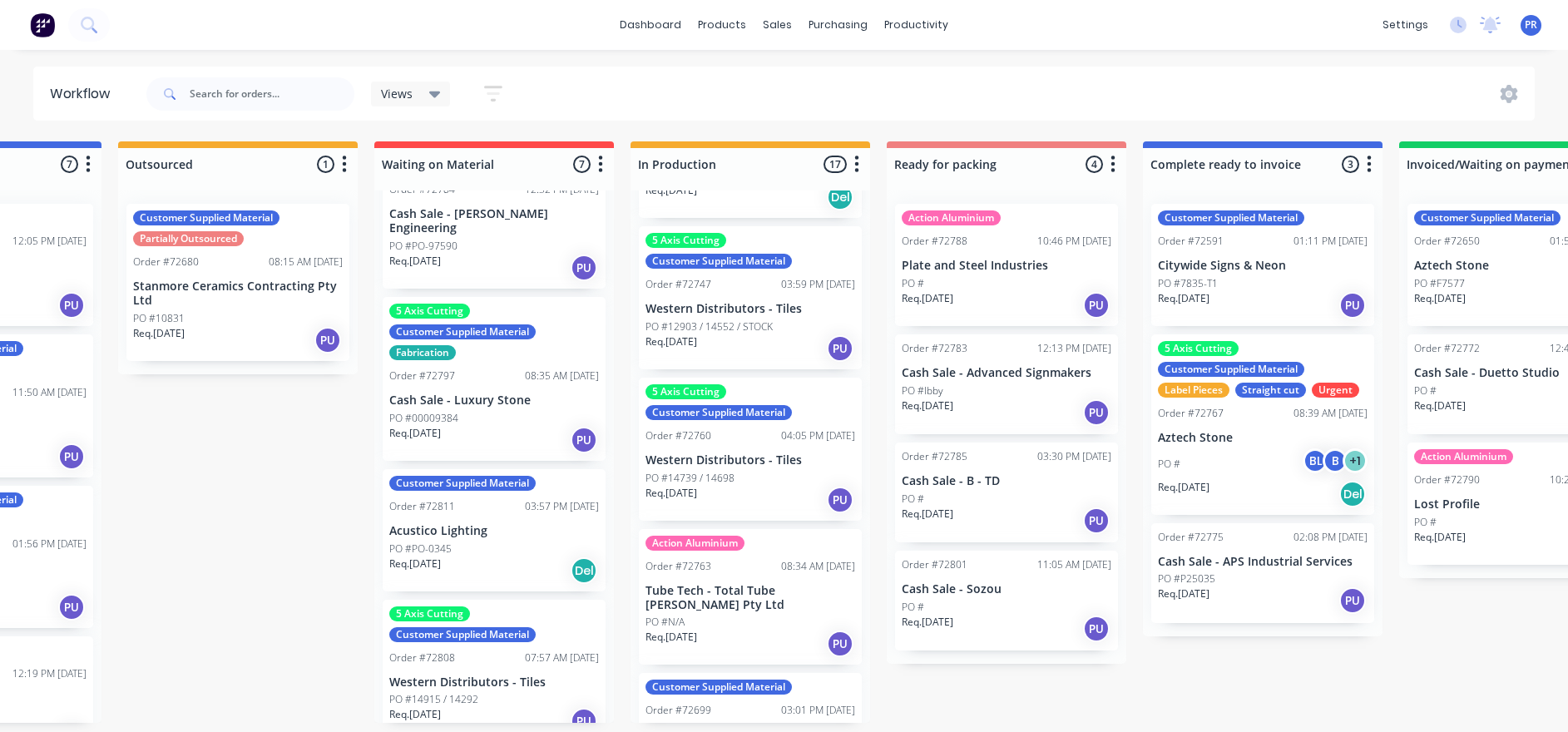
click at [732, 334] on p "PO #12903 / 14552 / STOCK" at bounding box center [709, 326] width 128 height 15
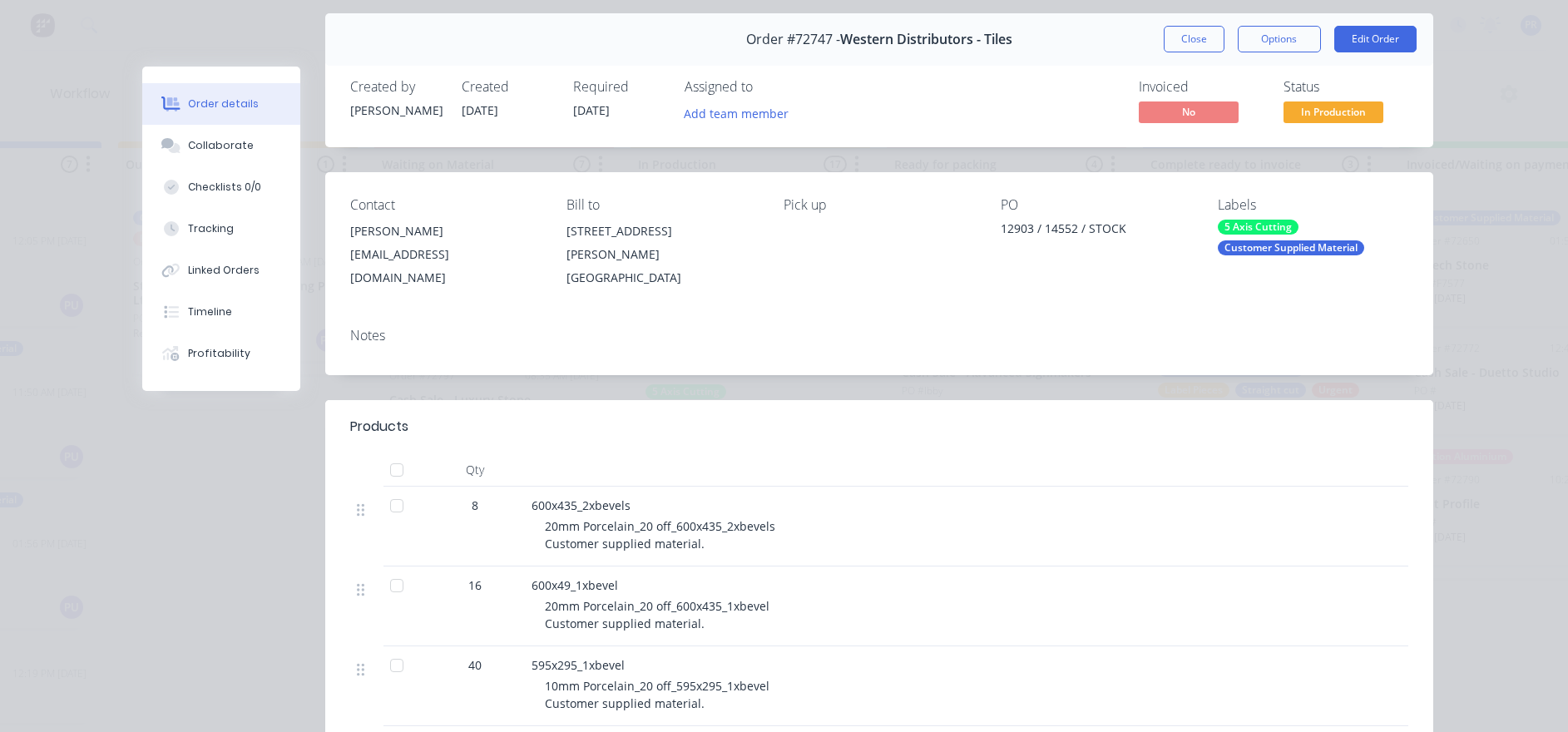
scroll to position [0, 0]
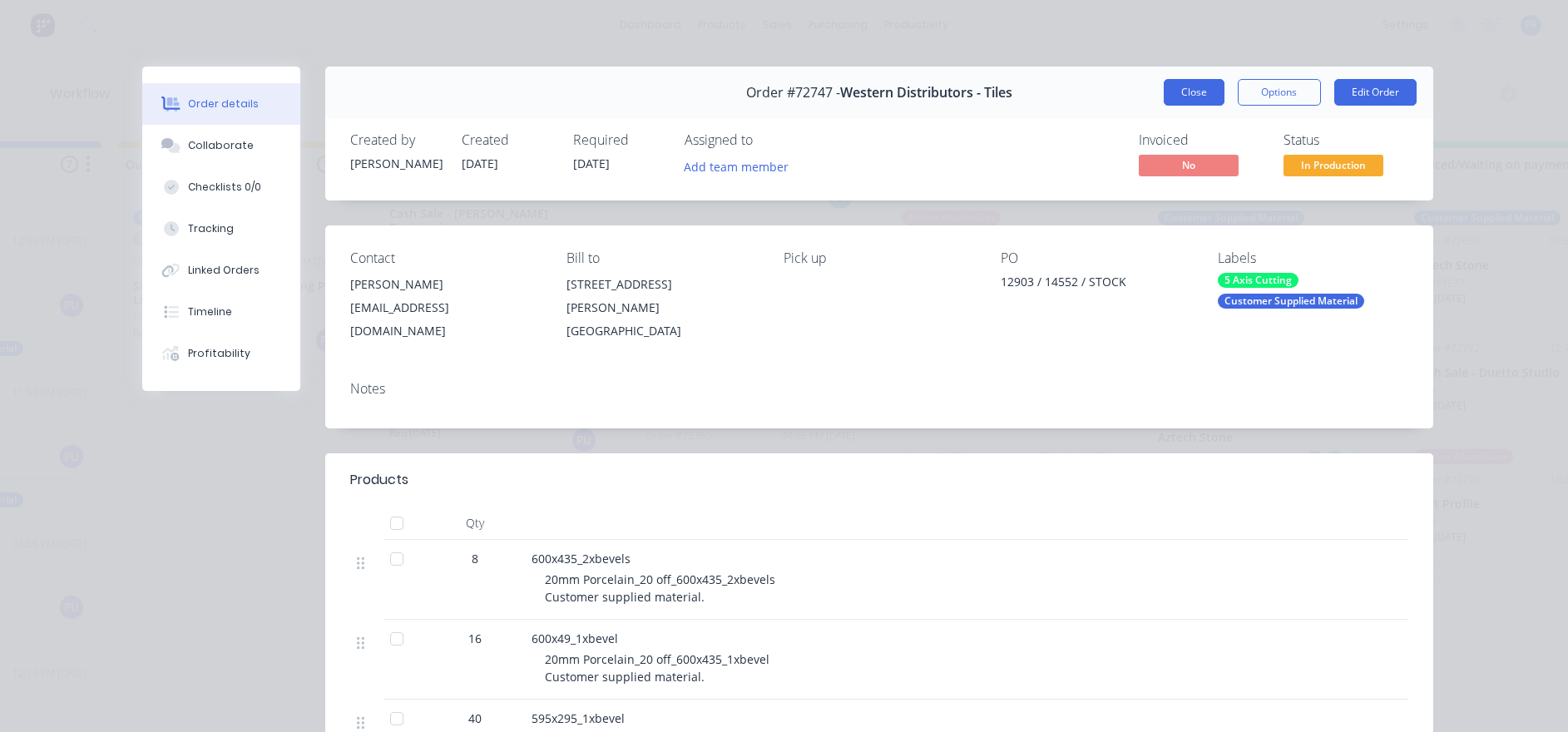
click at [1186, 87] on button "Close" at bounding box center [1194, 91] width 61 height 27
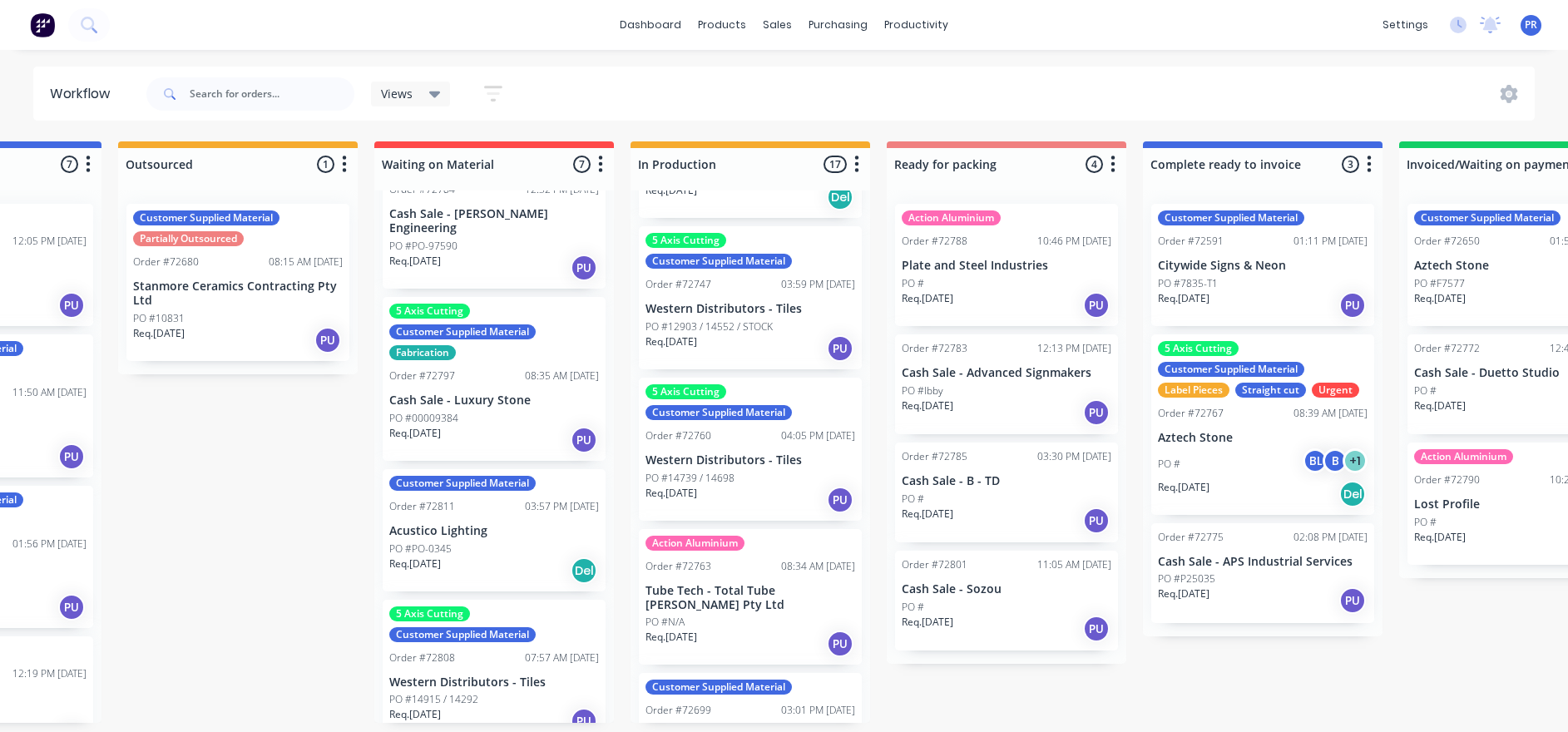
scroll to position [0, 430]
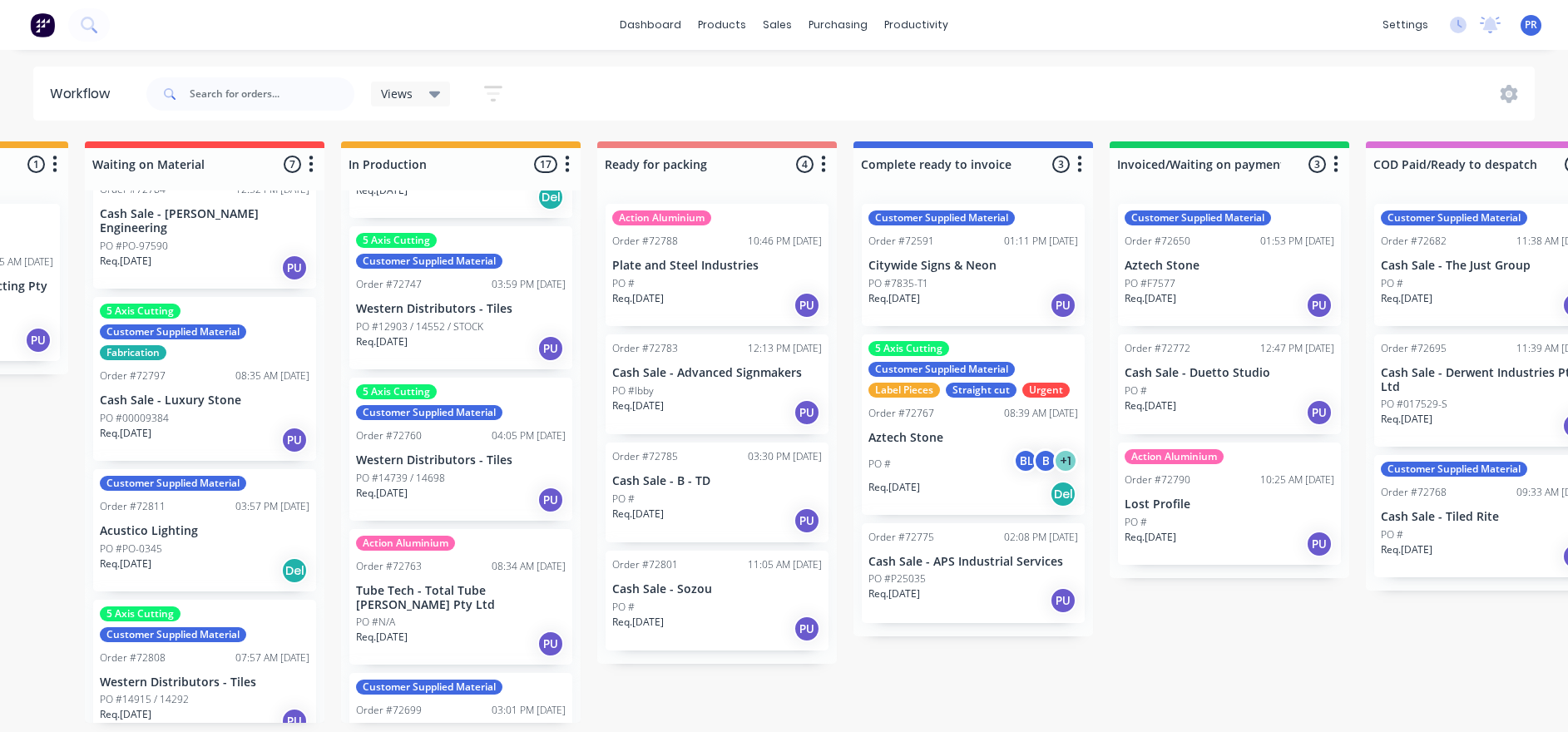
drag, startPoint x: 280, startPoint y: 636, endPoint x: 343, endPoint y: 609, distance: 68.5
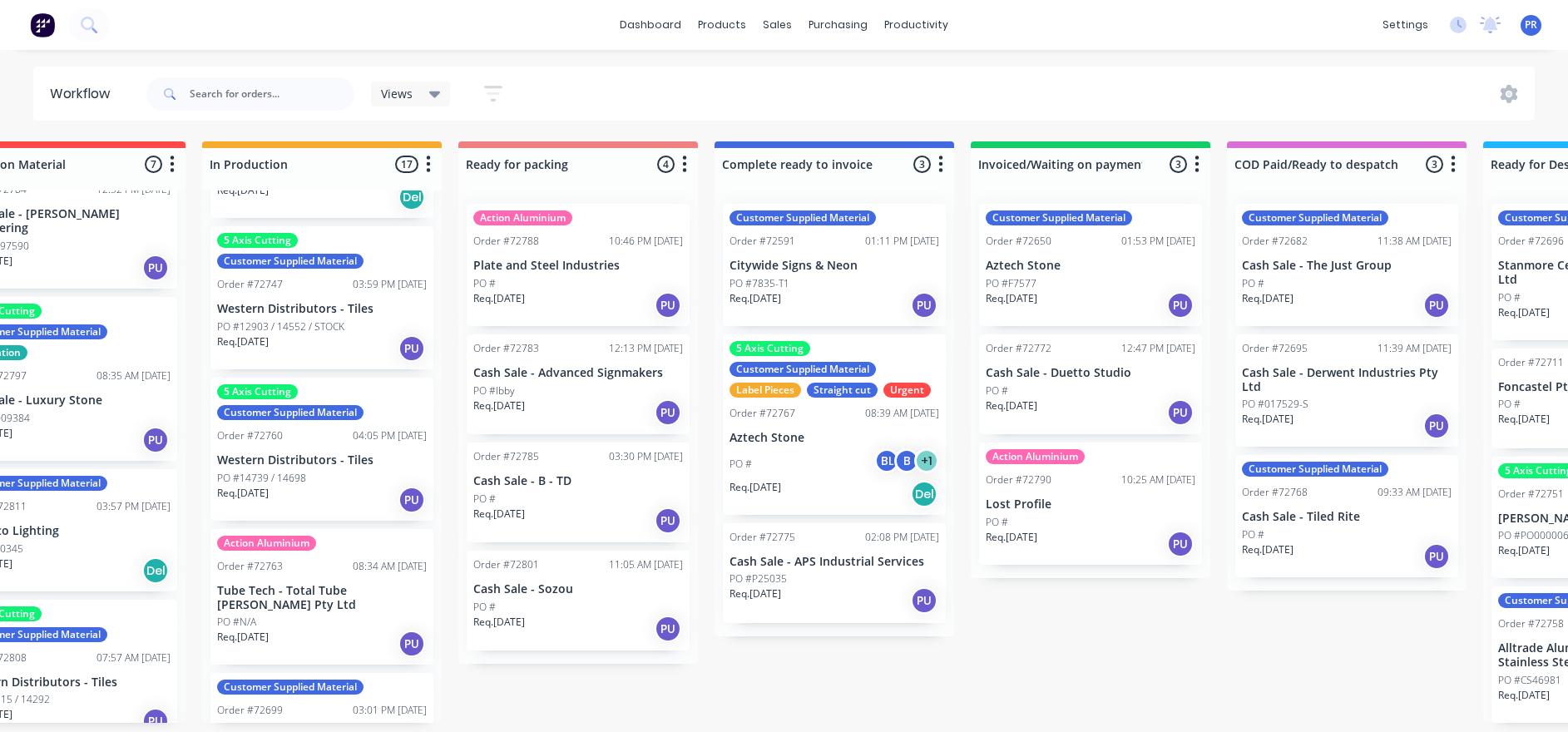
drag, startPoint x: 1092, startPoint y: 663, endPoint x: 1160, endPoint y: 649, distance: 69.4
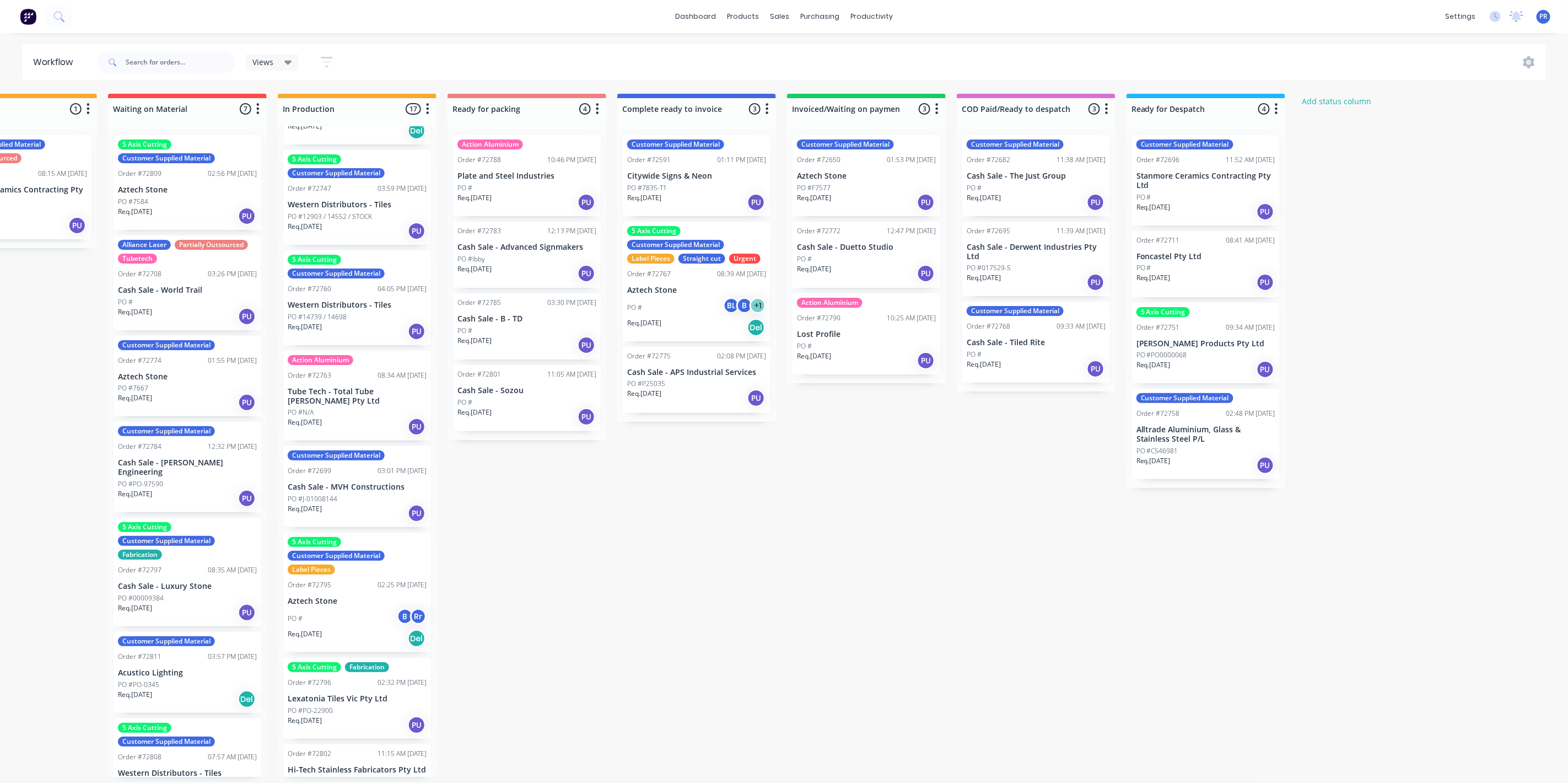
scroll to position [331, 0]
